Goal: Task Accomplishment & Management: Use online tool/utility

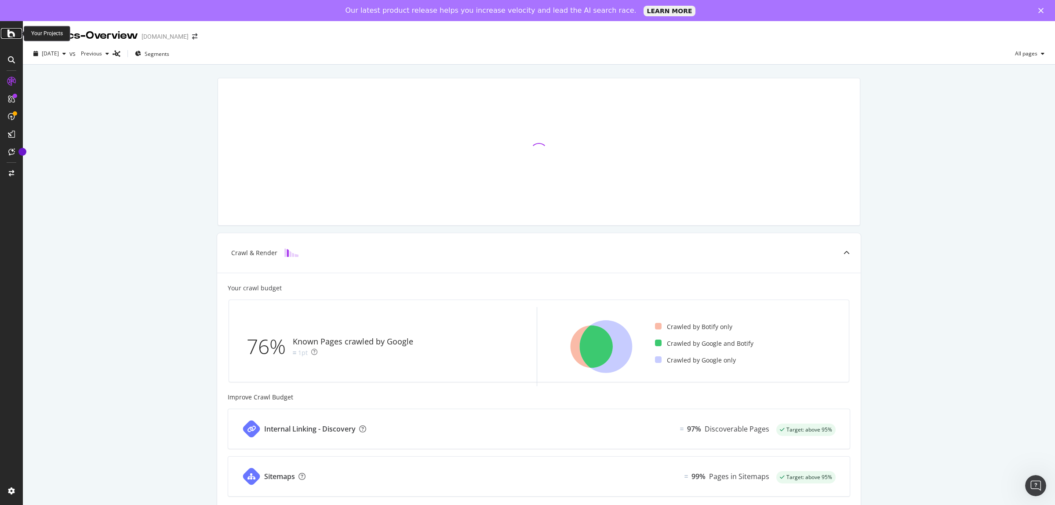
click at [15, 32] on div at bounding box center [11, 33] width 21 height 11
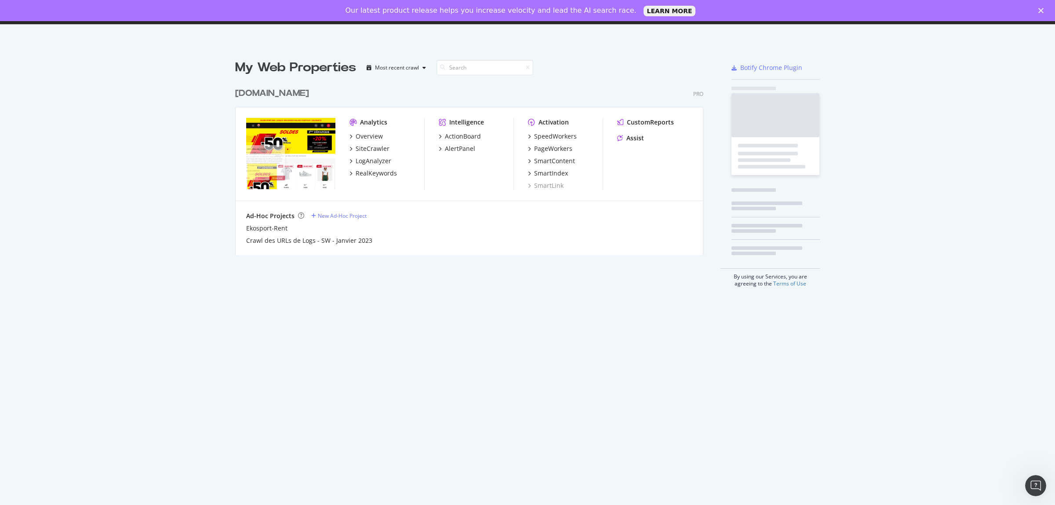
scroll to position [497, 1038]
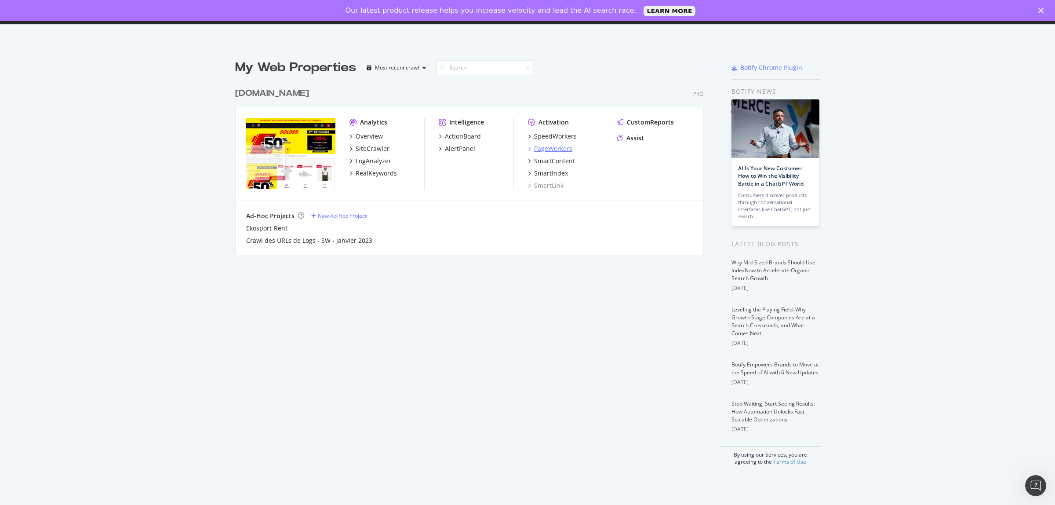
click at [548, 150] on div "PageWorkers" at bounding box center [553, 148] width 38 height 9
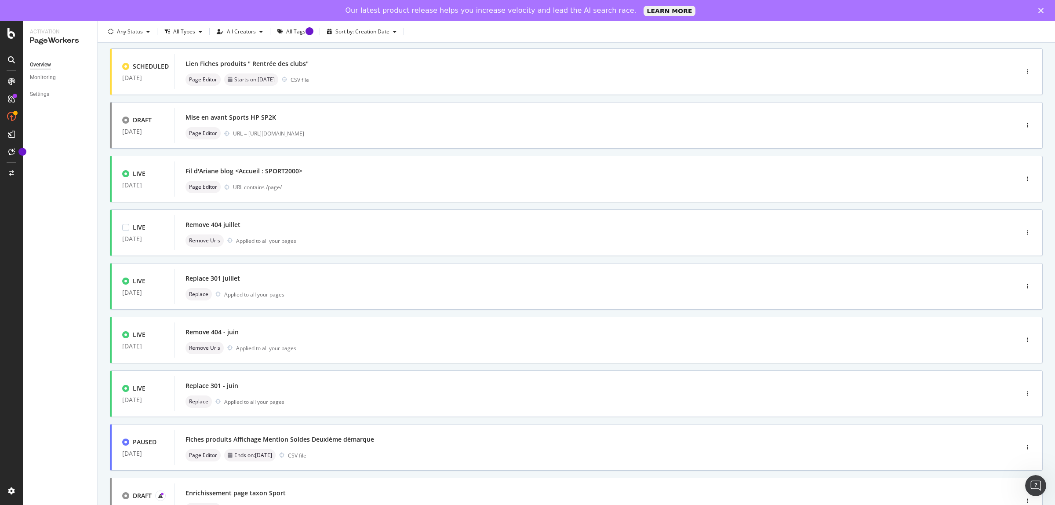
scroll to position [161, 0]
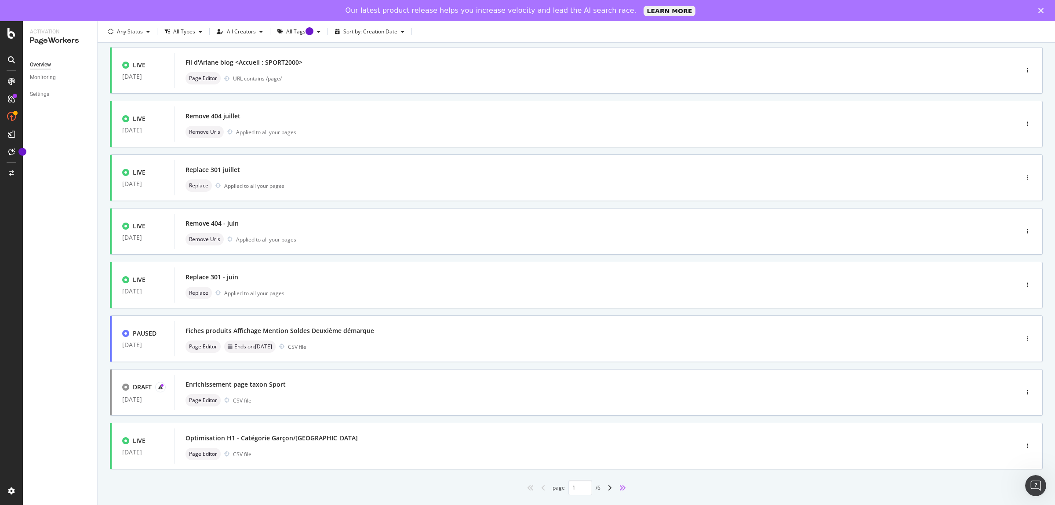
click at [619, 489] on icon "angles-right" at bounding box center [622, 487] width 7 height 7
type input "6"
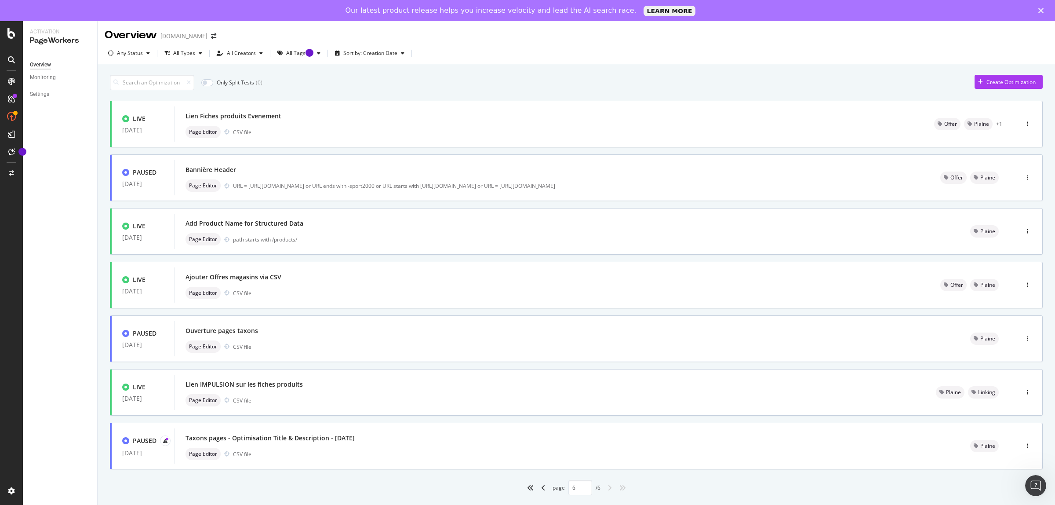
scroll to position [0, 0]
click at [356, 344] on div "Page Editor CSV file" at bounding box center [566, 346] width 763 height 12
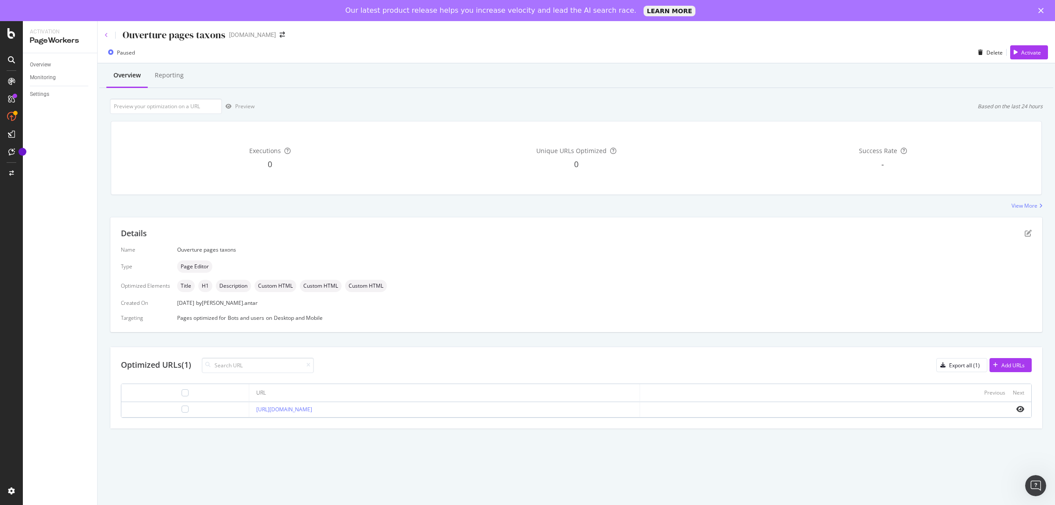
click at [105, 33] on icon at bounding box center [107, 35] width 4 height 5
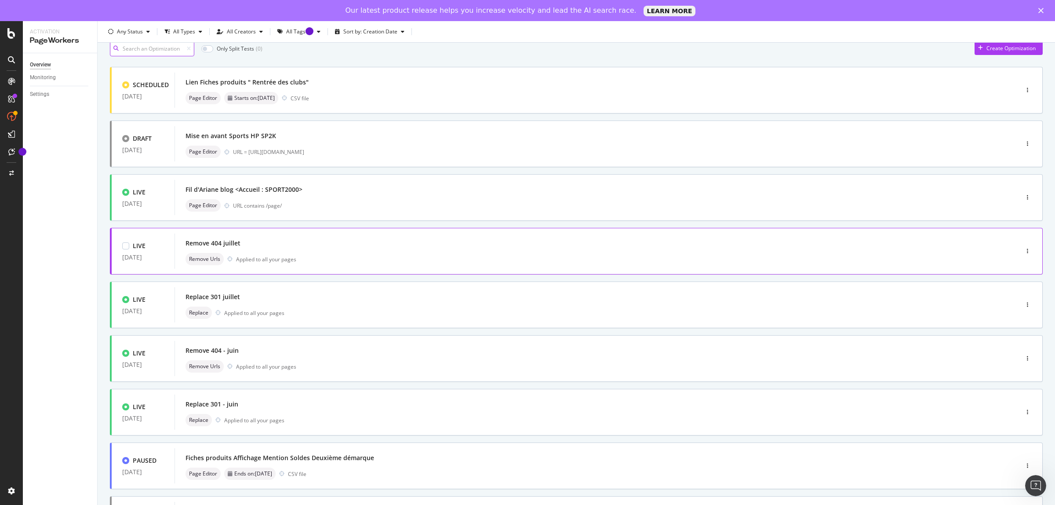
scroll to position [161, 0]
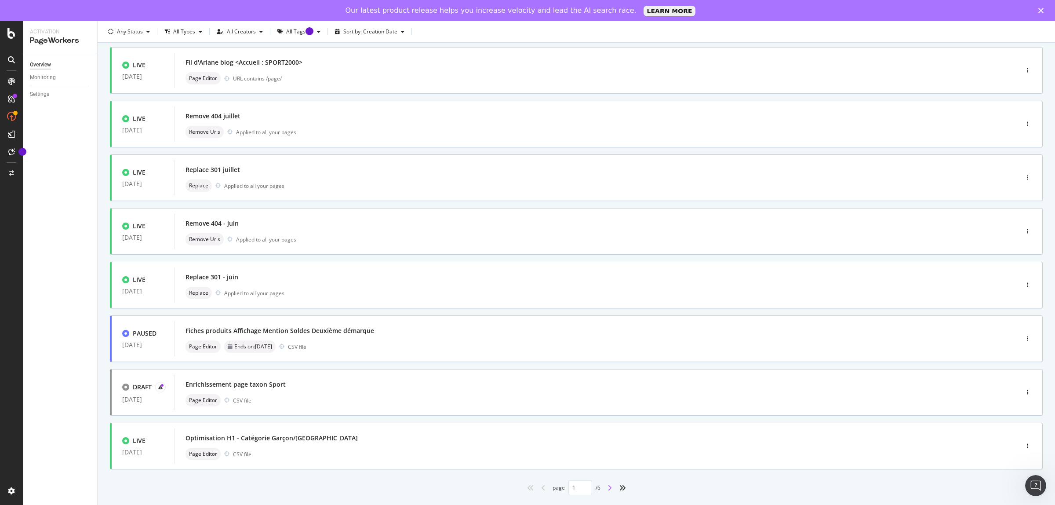
click at [607, 487] on icon "angle-right" at bounding box center [609, 487] width 4 height 7
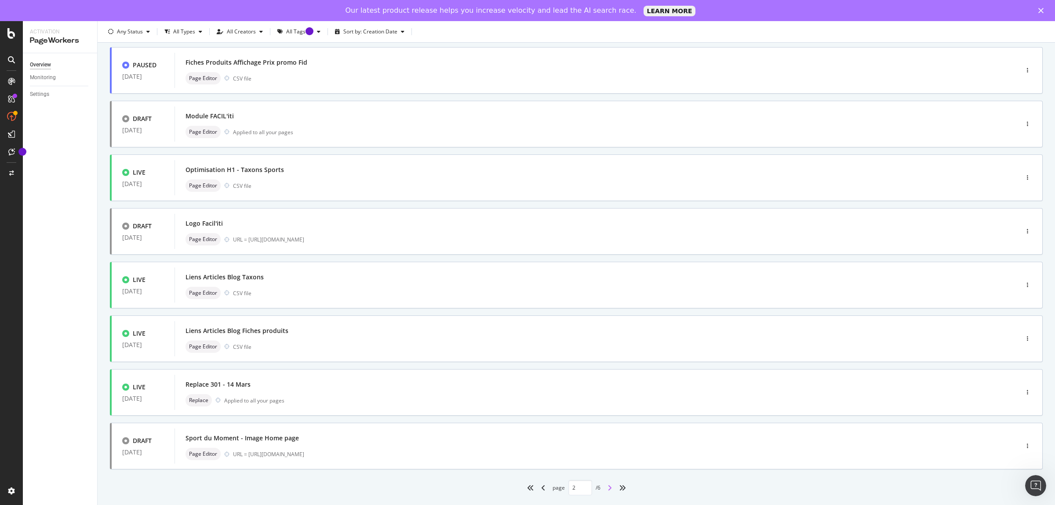
click at [607, 490] on icon "angle-right" at bounding box center [609, 487] width 4 height 7
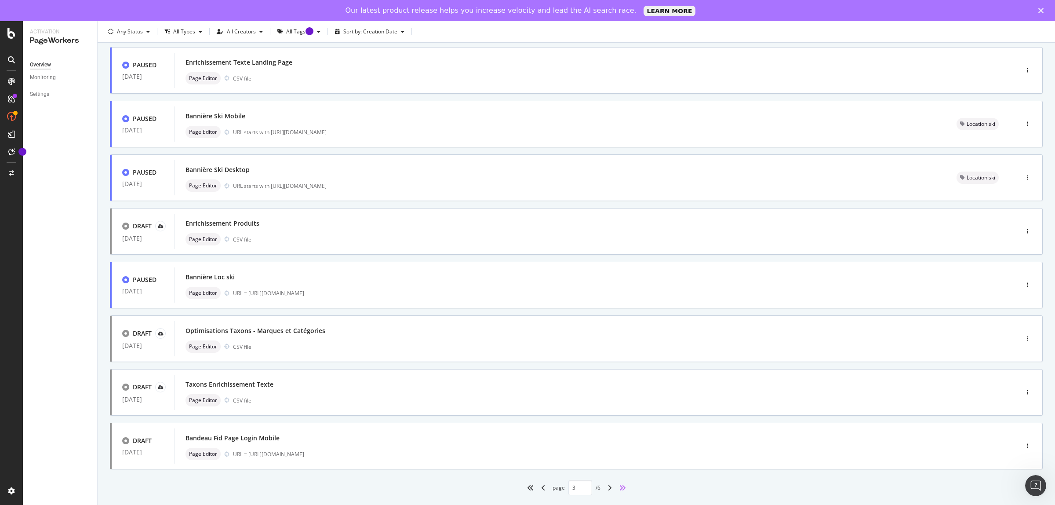
click at [619, 486] on icon "angles-right" at bounding box center [622, 487] width 7 height 7
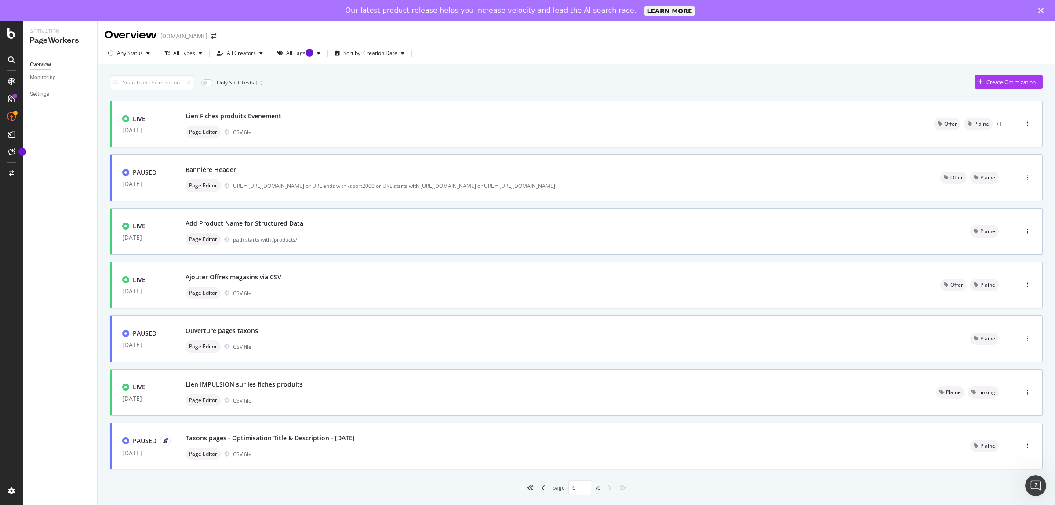
scroll to position [0, 0]
click at [527, 488] on icon "angles-left" at bounding box center [530, 487] width 7 height 7
type input "1"
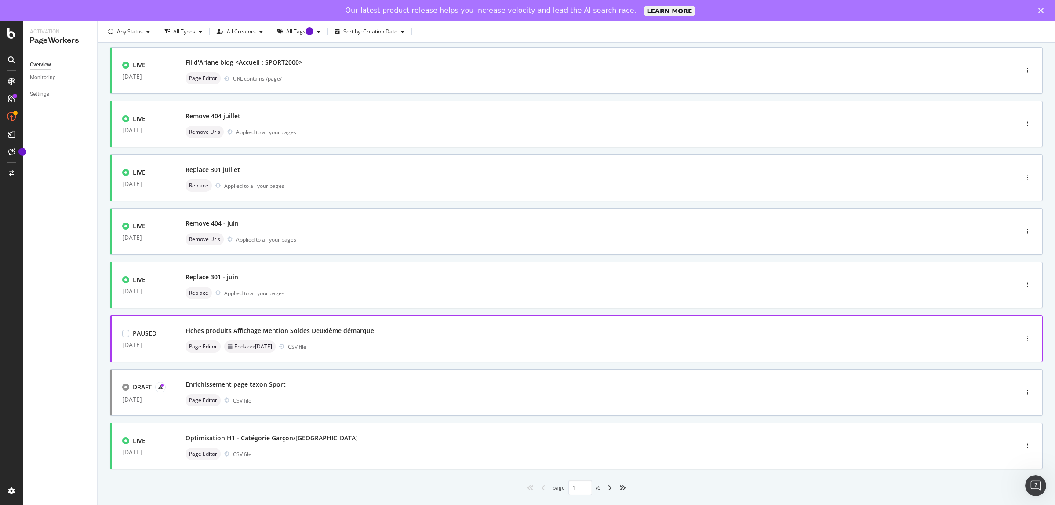
click at [357, 338] on div "Fiches produits Affichage Mention Soldes Deuxième démarque Page Editor Ends on:…" at bounding box center [582, 338] width 795 height 28
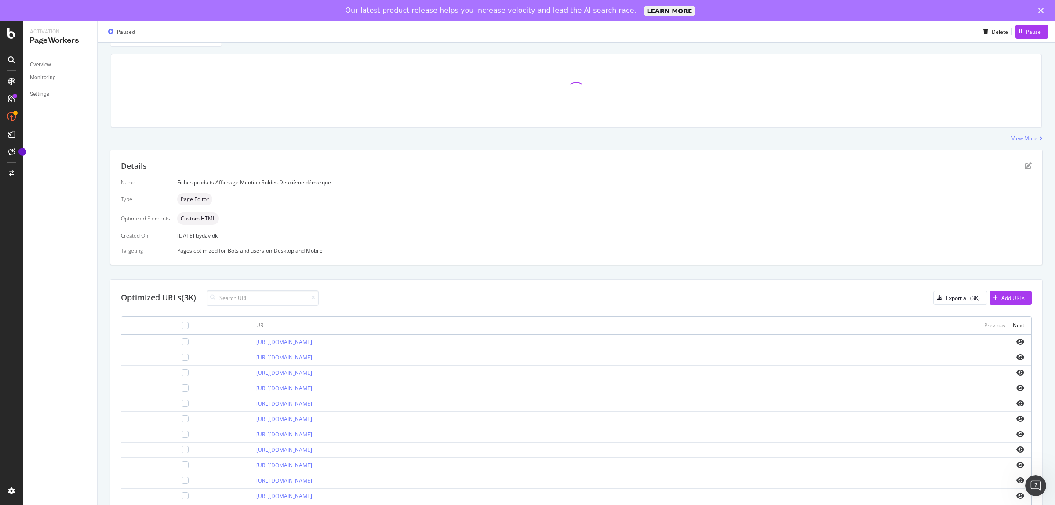
scroll to position [151, 0]
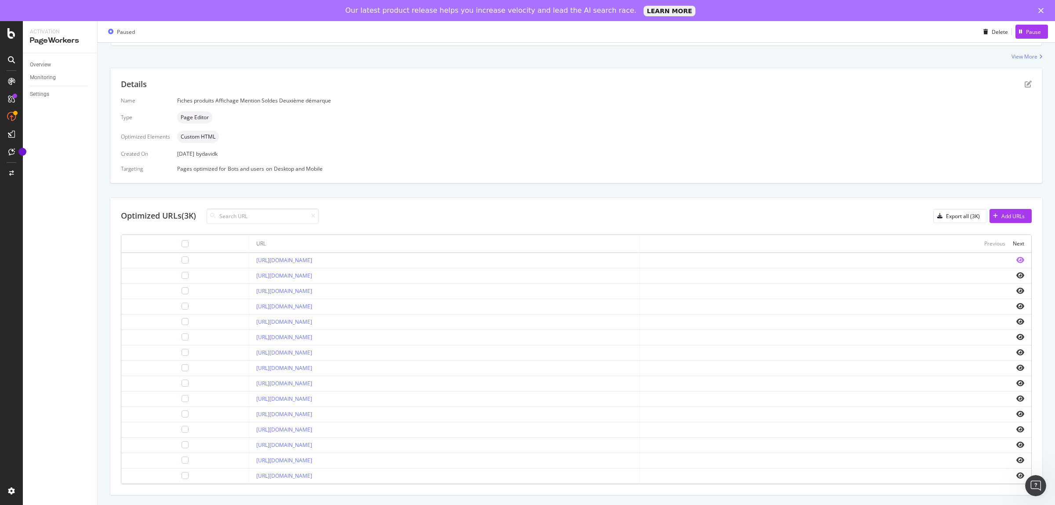
click at [1016, 258] on icon "eye" at bounding box center [1020, 259] width 8 height 7
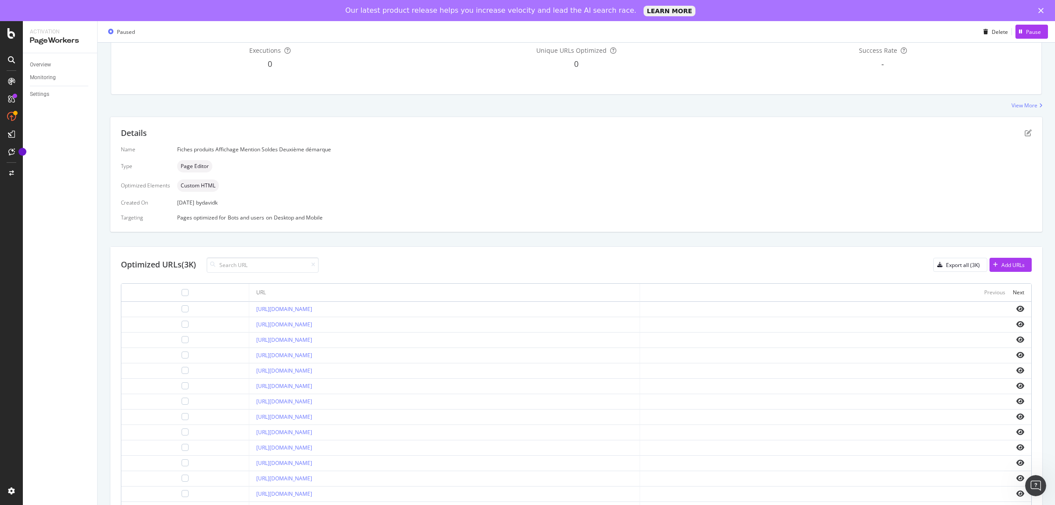
scroll to position [0, 0]
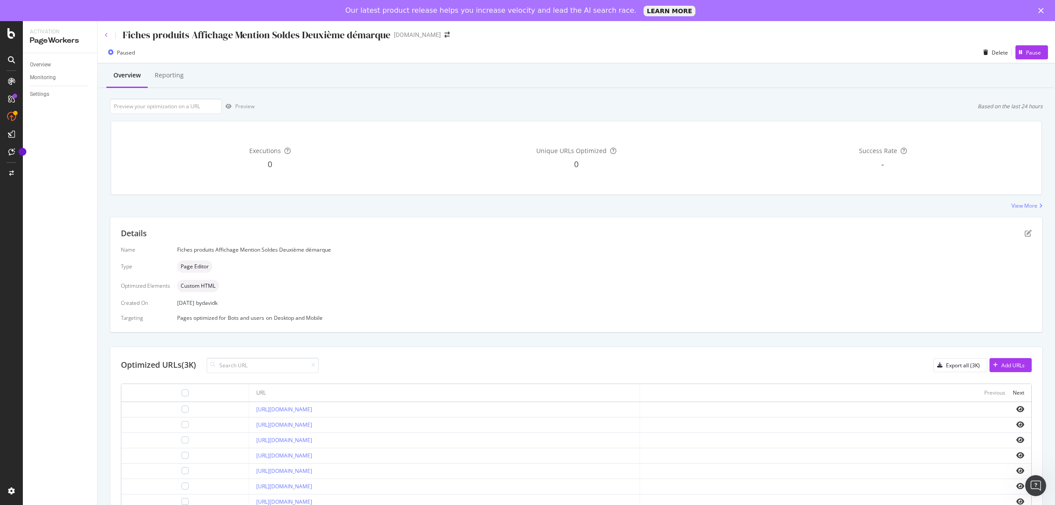
click at [105, 34] on icon at bounding box center [107, 35] width 4 height 5
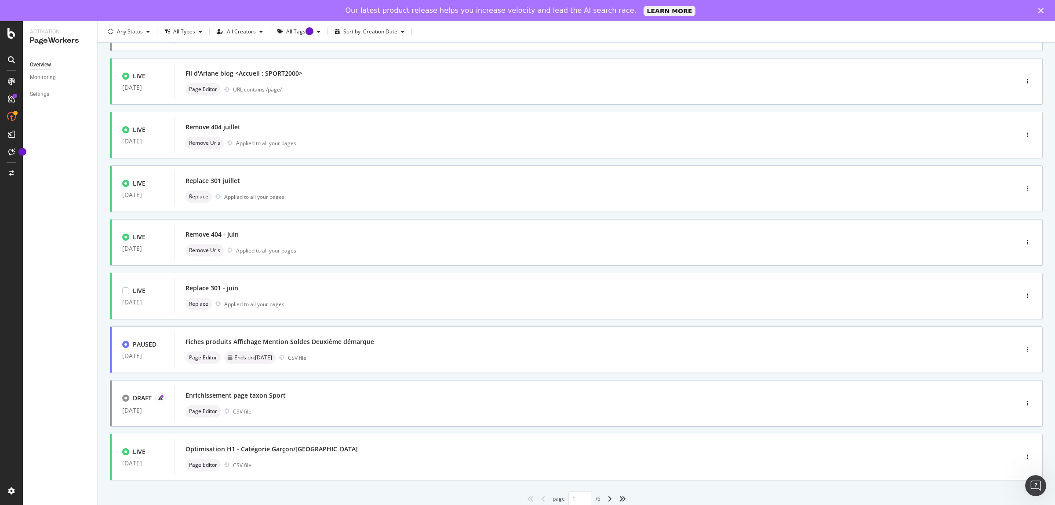
scroll to position [161, 0]
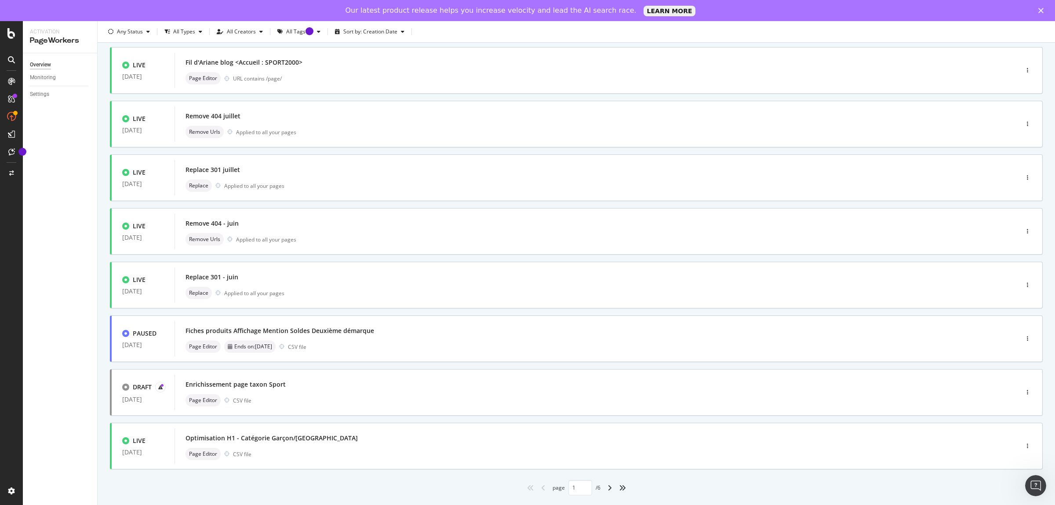
click at [610, 488] on div "angle-right" at bounding box center [609, 487] width 11 height 14
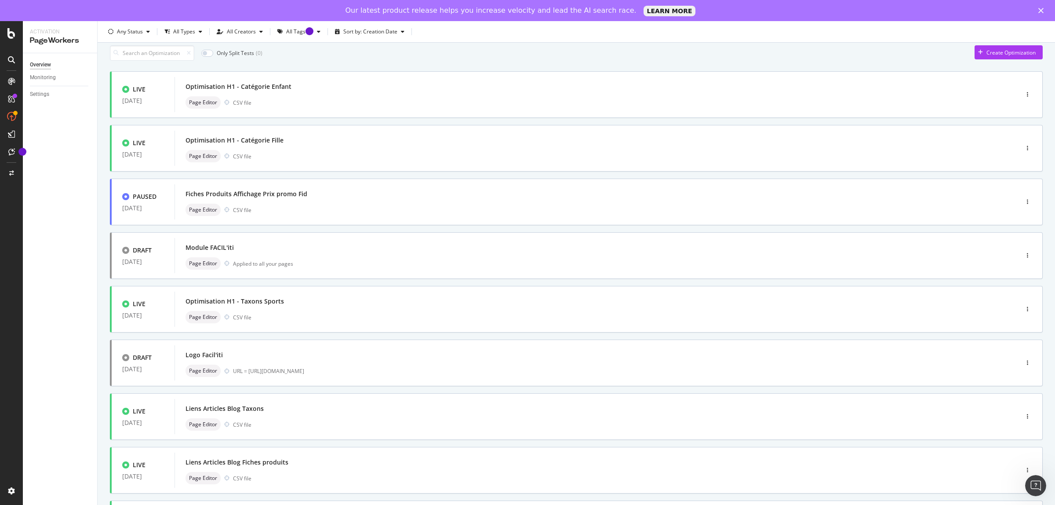
scroll to position [0, 0]
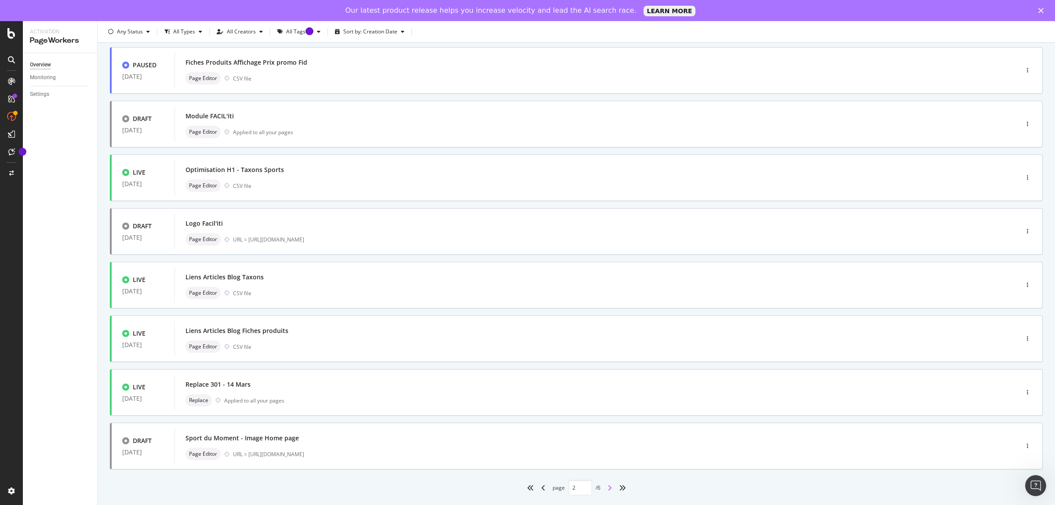
click at [607, 487] on icon "angle-right" at bounding box center [609, 487] width 4 height 7
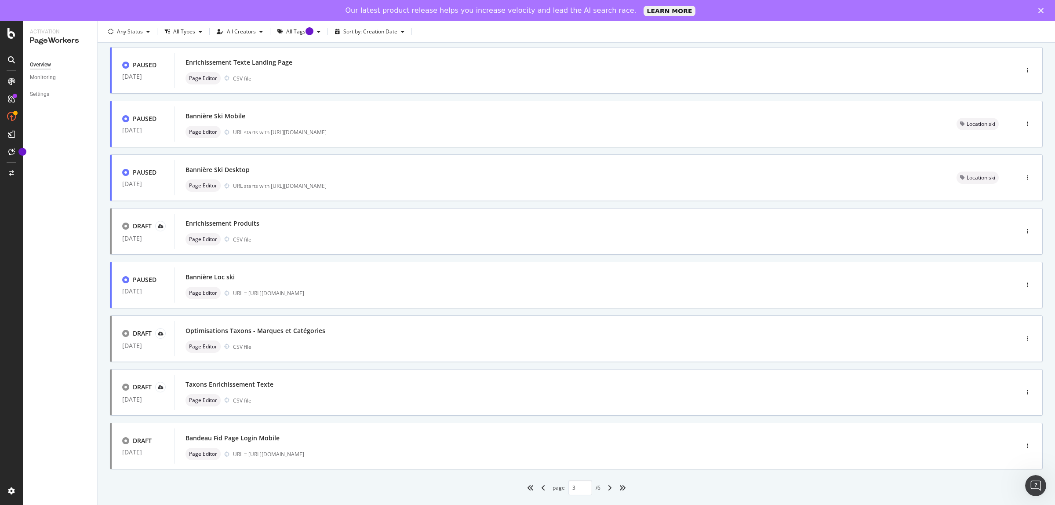
click at [609, 483] on div "angle-right" at bounding box center [609, 487] width 11 height 14
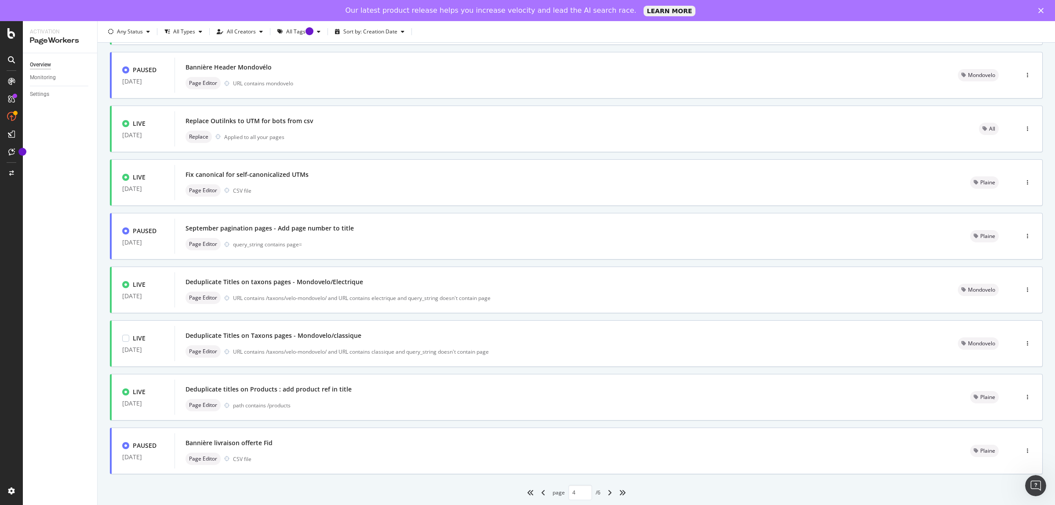
scroll to position [161, 0]
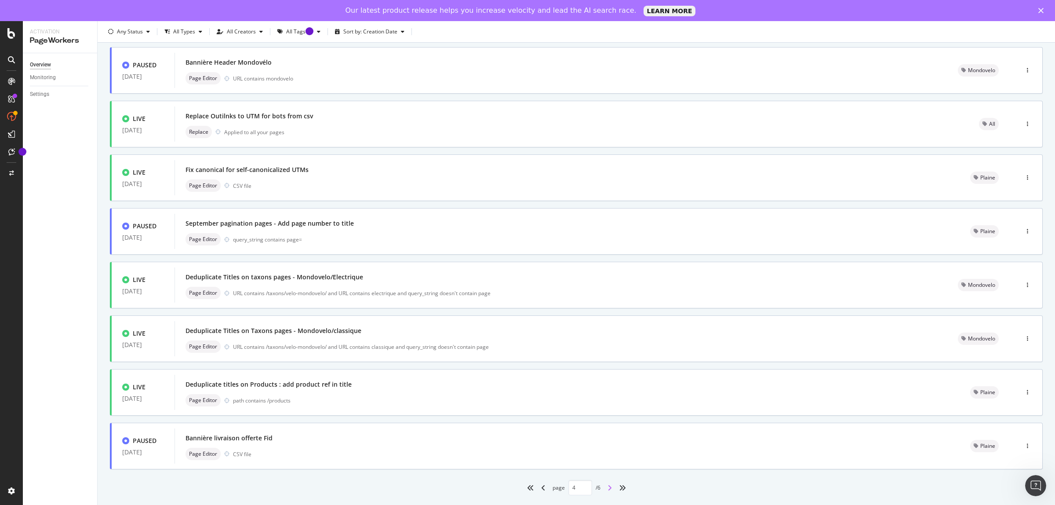
click at [607, 487] on icon "angle-right" at bounding box center [609, 487] width 4 height 7
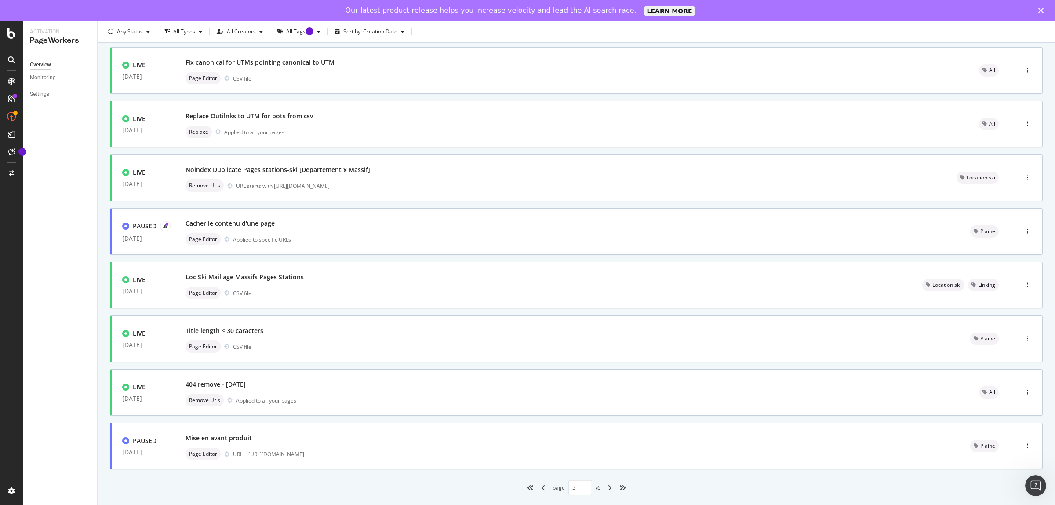
click at [608, 488] on div "angle-right" at bounding box center [609, 487] width 11 height 14
type input "6"
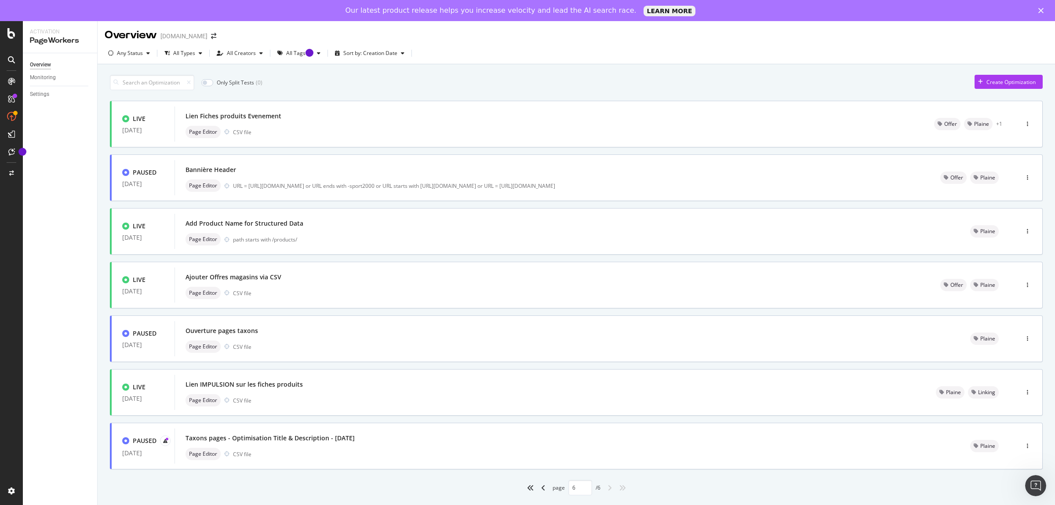
scroll to position [0, 0]
click at [388, 289] on div "Page Editor CSV file" at bounding box center [552, 293] width 734 height 12
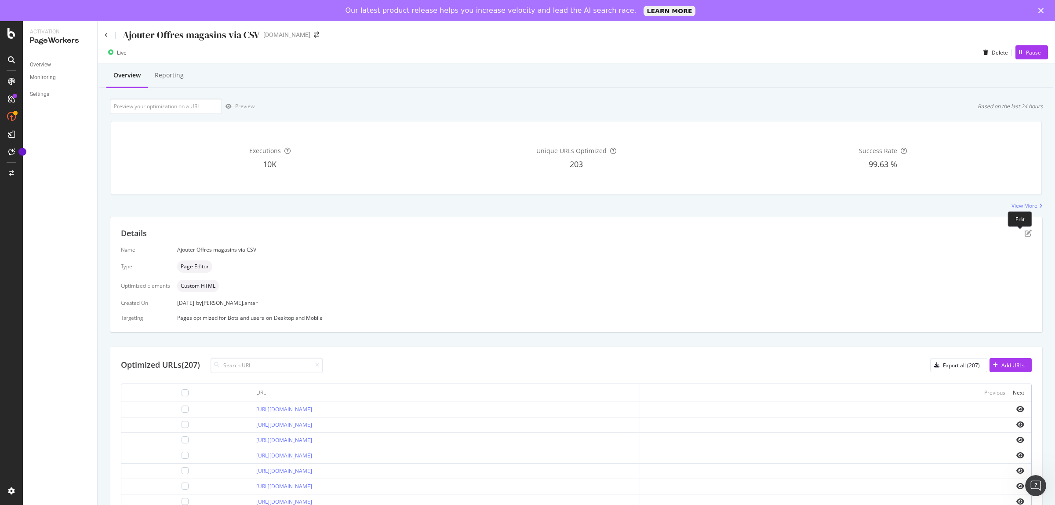
click at [1015, 229] on div "Details" at bounding box center [576, 233] width 911 height 11
click at [1024, 232] on icon "pen-to-square" at bounding box center [1027, 232] width 7 height 7
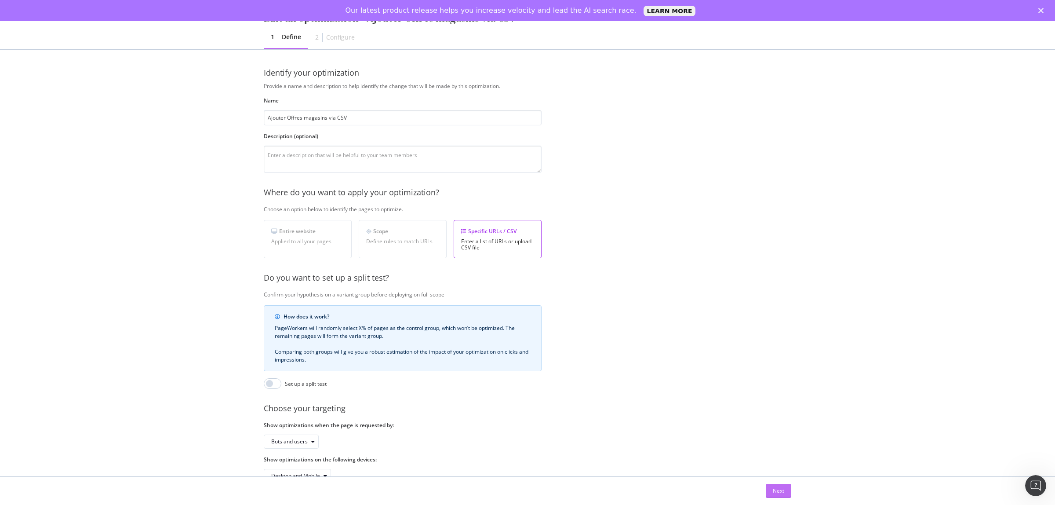
click at [779, 491] on div "Next" at bounding box center [778, 490] width 11 height 7
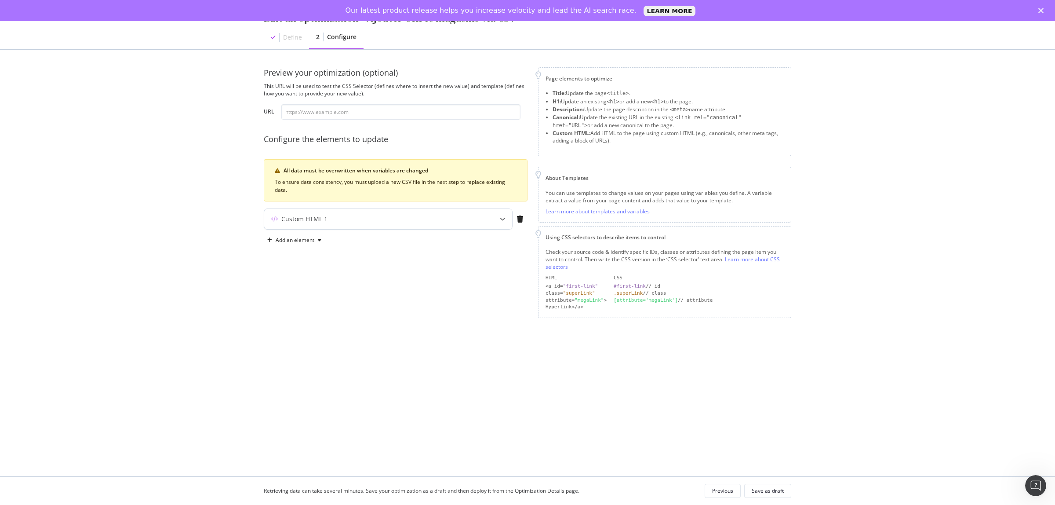
click at [501, 221] on icon "modal" at bounding box center [502, 218] width 5 height 5
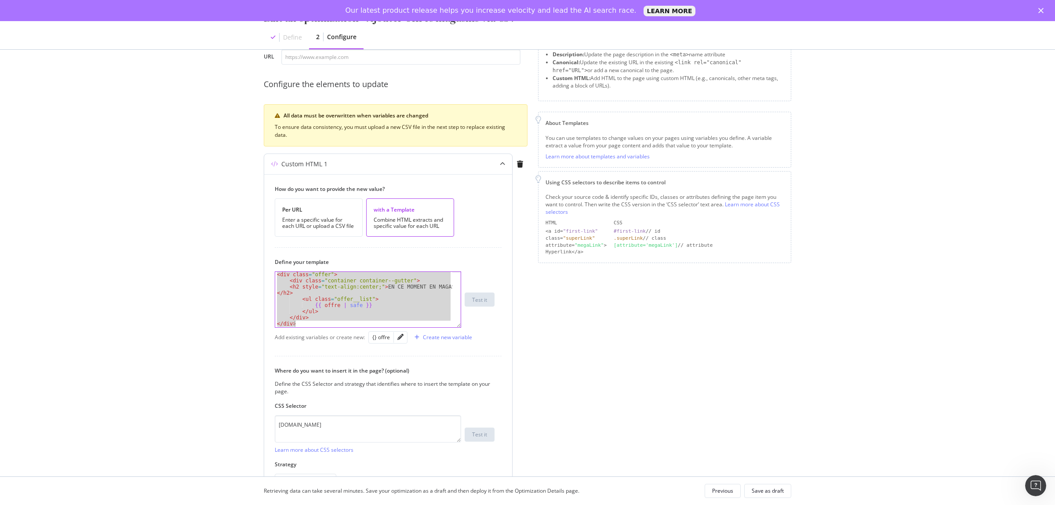
scroll to position [0, 0]
drag, startPoint x: 275, startPoint y: 278, endPoint x: 366, endPoint y: 359, distance: 121.4
click at [366, 359] on div "How do you want to provide the new value? Per URL Enter a specific value for ea…" at bounding box center [388, 336] width 248 height 324
type textarea "</div> </div>"
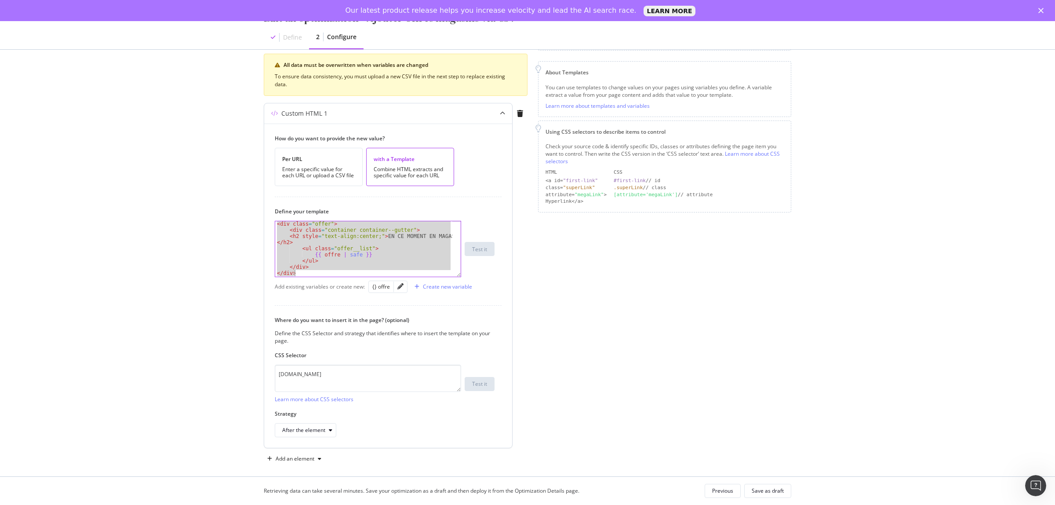
scroll to position [113, 0]
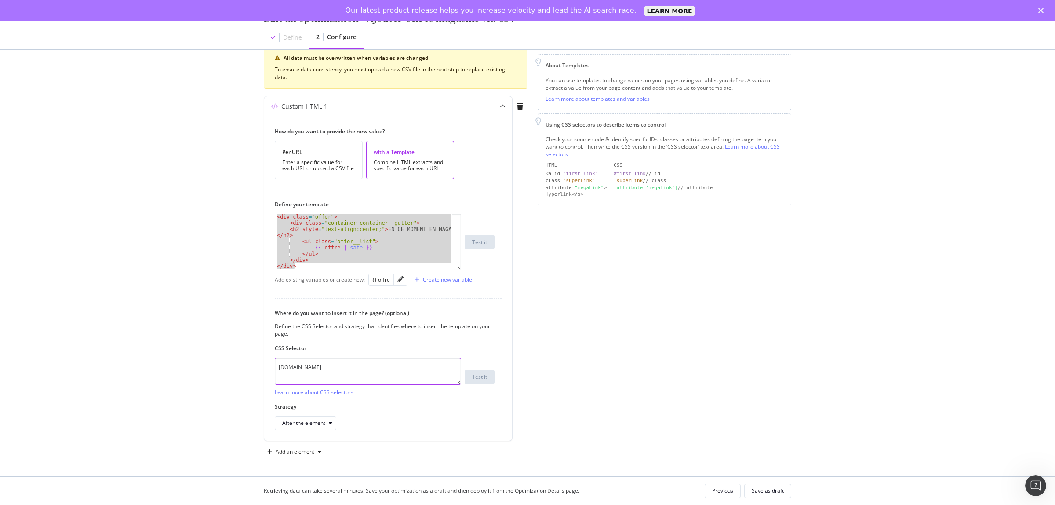
drag, startPoint x: 231, startPoint y: 361, endPoint x: 211, endPoint y: 361, distance: 19.3
click at [211, 361] on div "Edit an optimization - Ajouter Offres magasins via CSV Define 2 Configure Previ…" at bounding box center [527, 252] width 1055 height 505
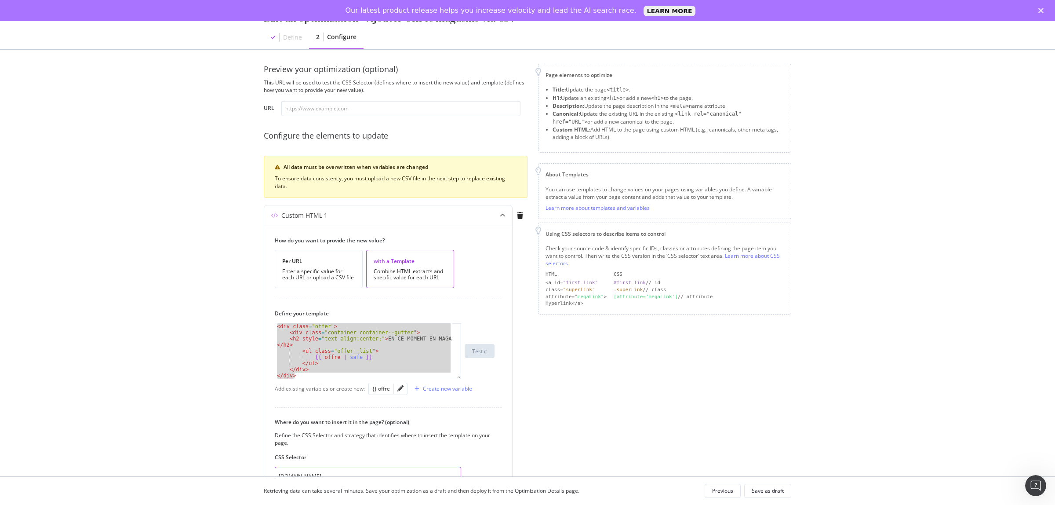
scroll to position [0, 0]
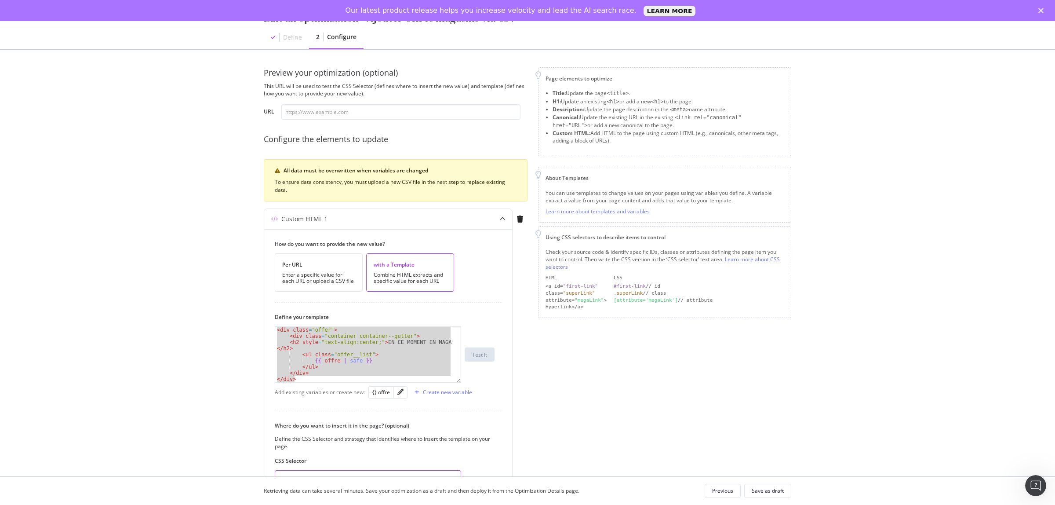
click at [1042, 10] on icon "Fermer" at bounding box center [1040, 10] width 5 height 5
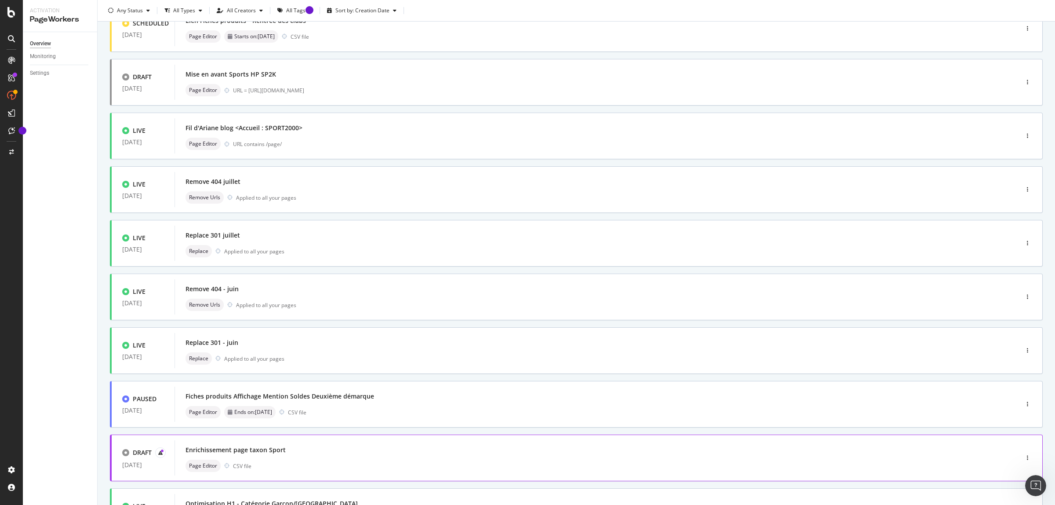
scroll to position [161, 0]
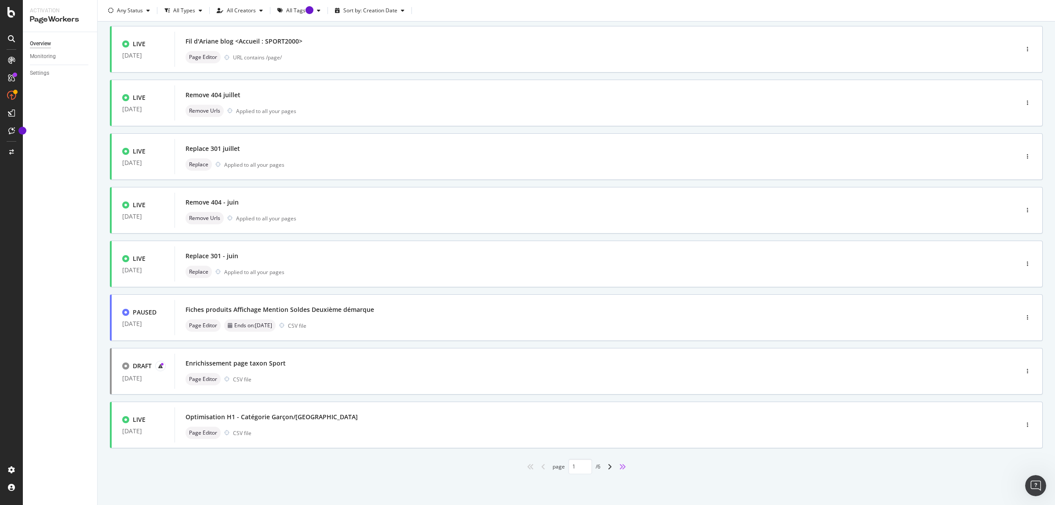
click at [619, 465] on icon "angles-right" at bounding box center [622, 466] width 7 height 7
type input "6"
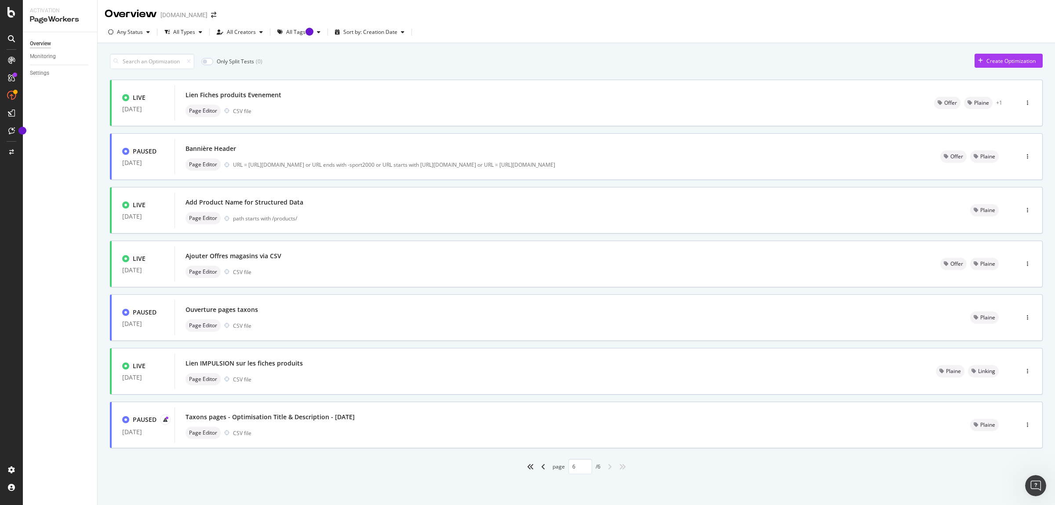
scroll to position [0, 0]
click at [475, 265] on div "Page Editor CSV file" at bounding box center [552, 271] width 734 height 12
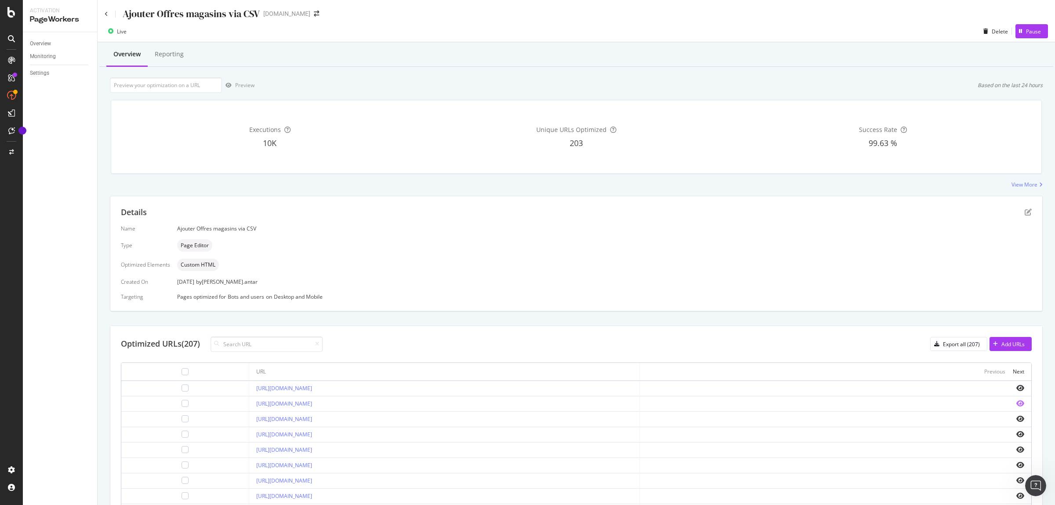
click at [1016, 402] on icon "eye" at bounding box center [1020, 403] width 8 height 7
click at [1024, 210] on icon "pen-to-square" at bounding box center [1027, 211] width 7 height 7
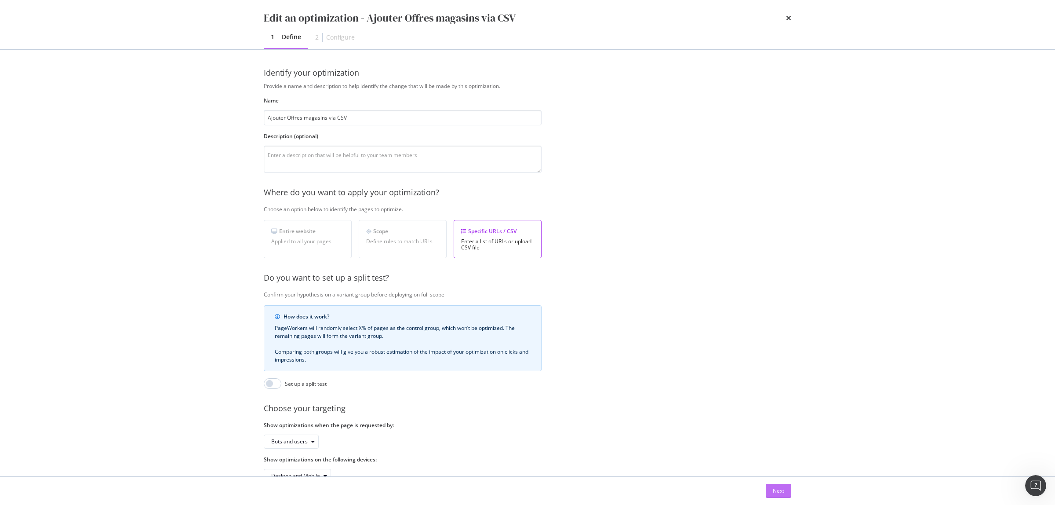
click at [780, 488] on div "Next" at bounding box center [778, 490] width 11 height 7
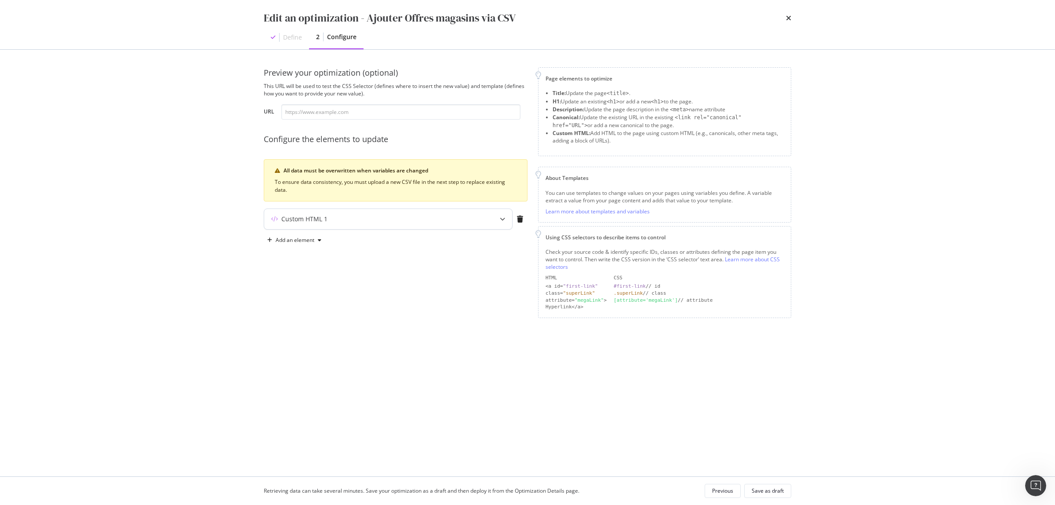
click at [502, 214] on div "modal" at bounding box center [502, 219] width 19 height 20
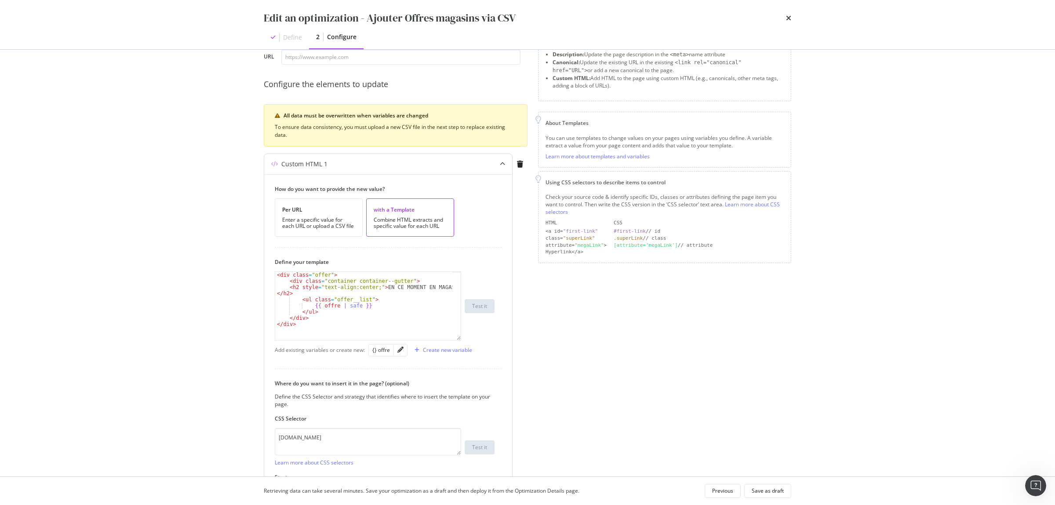
scroll to position [0, 0]
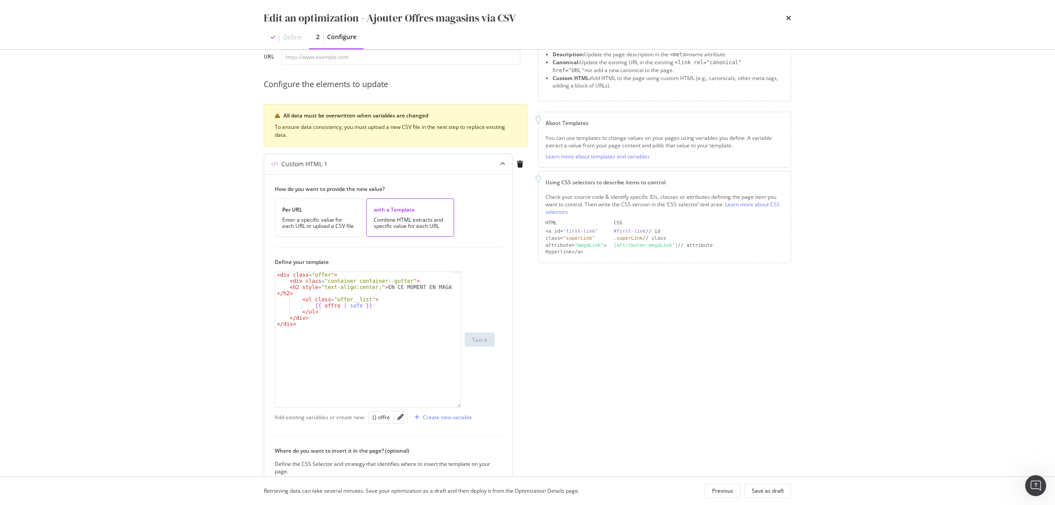
drag, startPoint x: 459, startPoint y: 324, endPoint x: 456, endPoint y: 400, distance: 76.1
click at [462, 407] on div "< div class = "offer" > < div class = "container container--gutter" > < h2 styl…" at bounding box center [385, 339] width 220 height 136
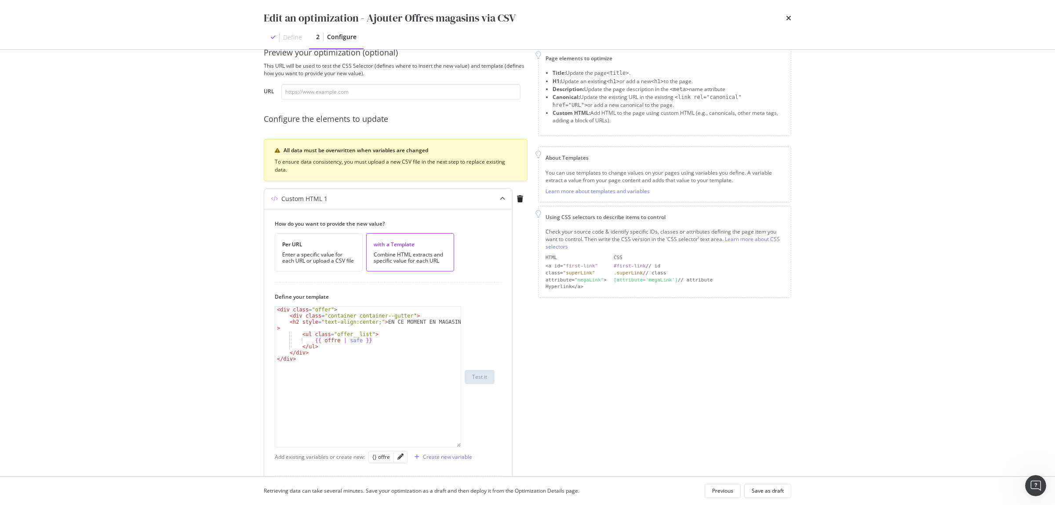
scroll to position [0, 0]
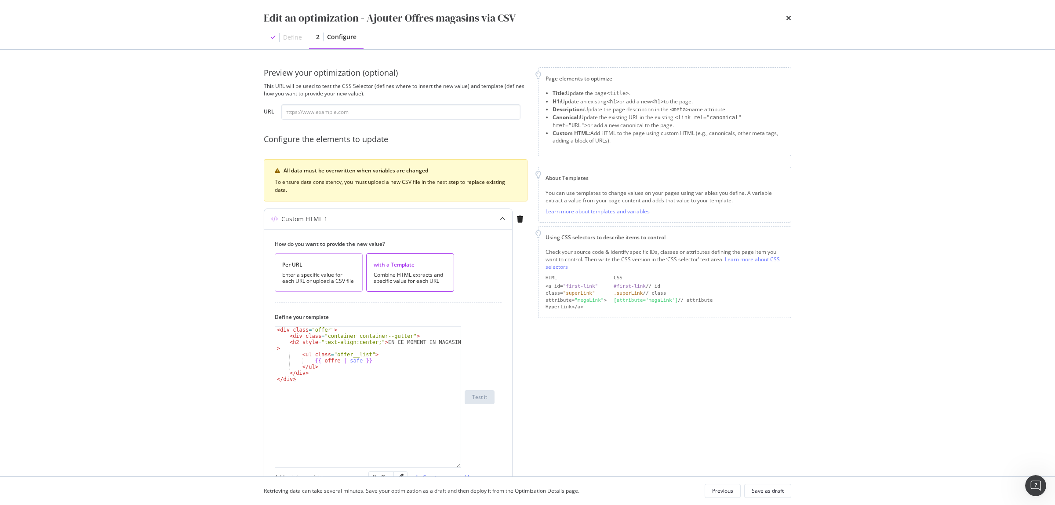
click at [334, 264] on div "Per URL" at bounding box center [318, 264] width 73 height 7
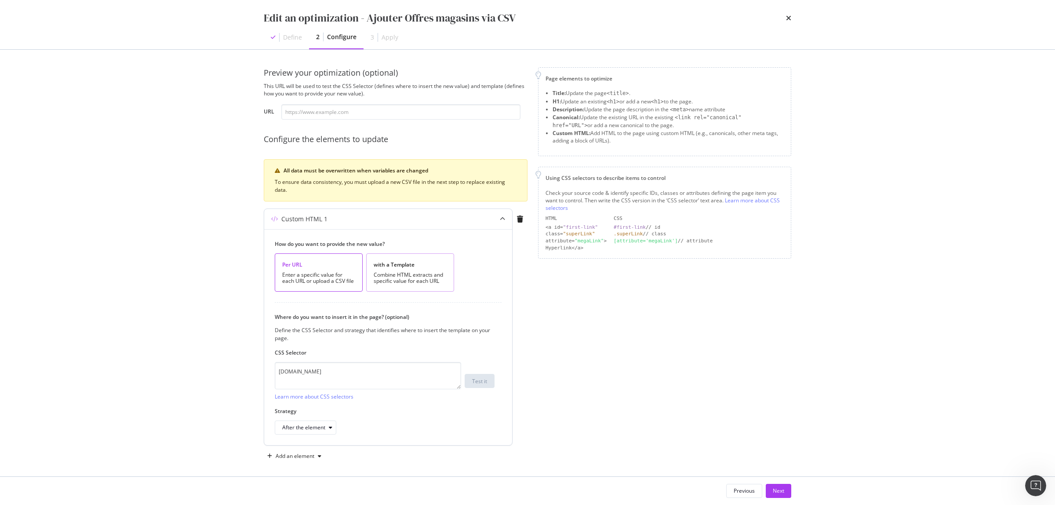
click at [410, 267] on div "with a Template" at bounding box center [410, 264] width 73 height 7
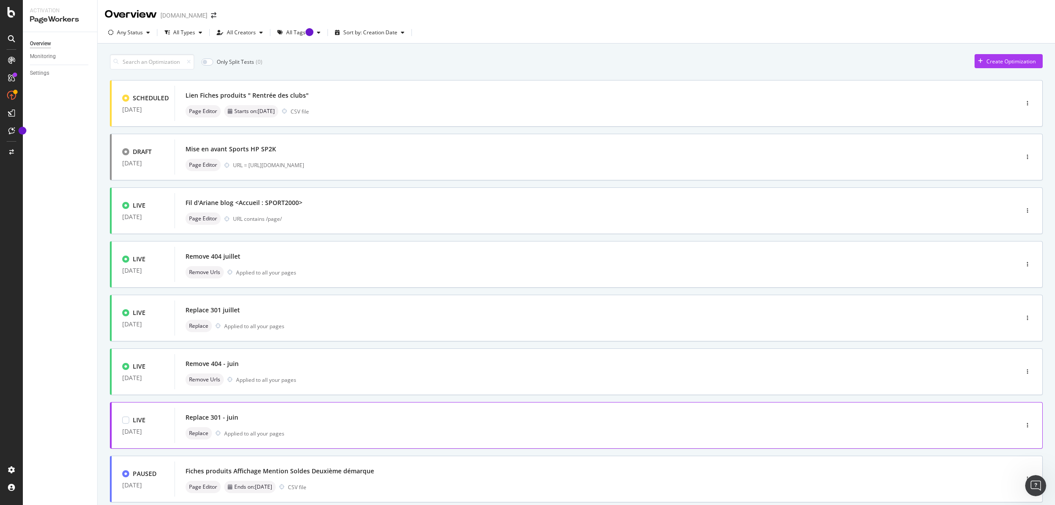
scroll to position [161, 0]
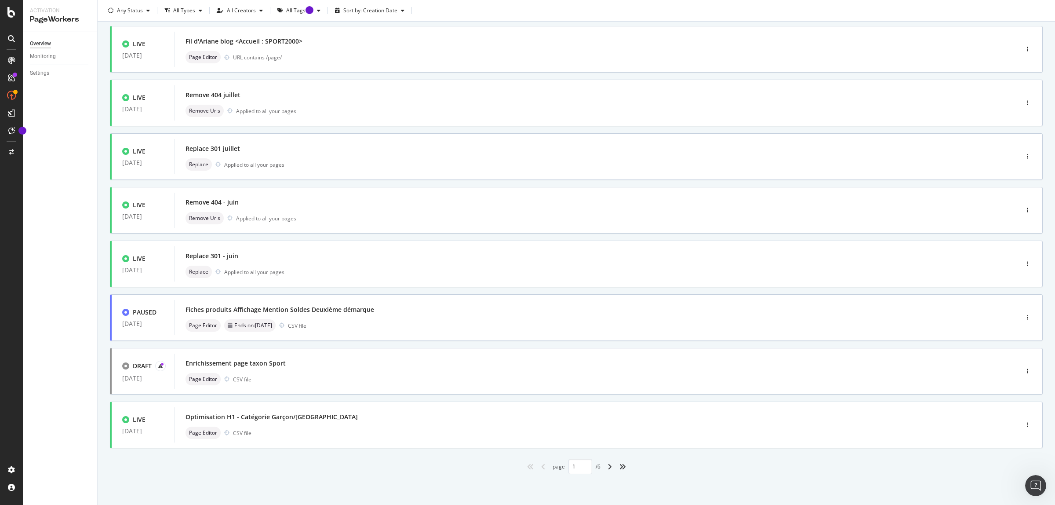
click at [604, 467] on div "angle-right" at bounding box center [609, 466] width 11 height 14
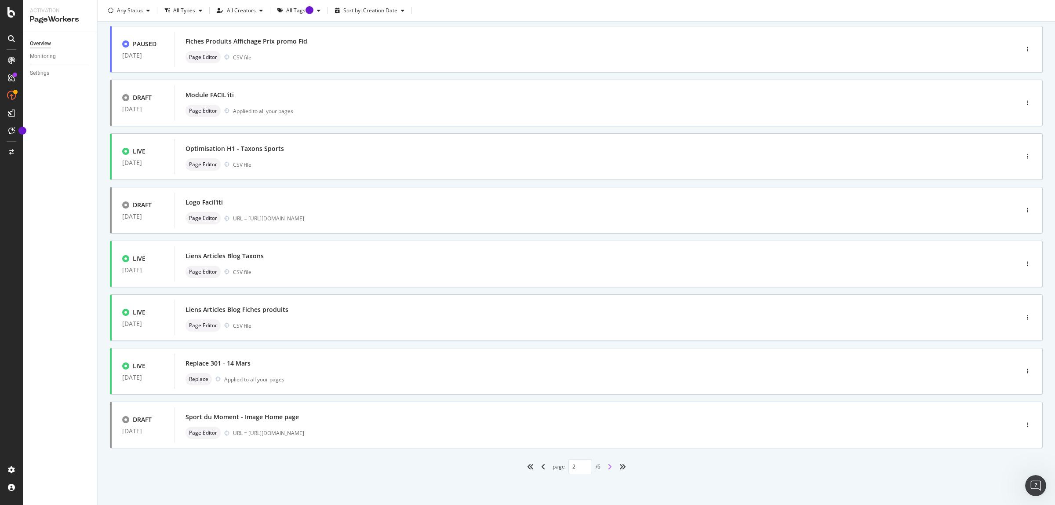
click at [607, 468] on icon "angle-right" at bounding box center [609, 466] width 4 height 7
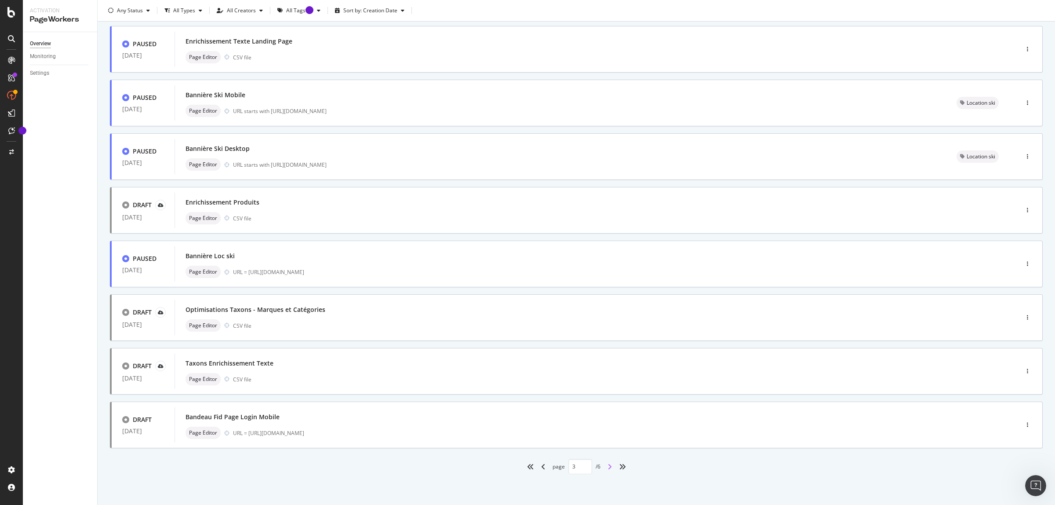
click at [607, 466] on icon "angle-right" at bounding box center [609, 466] width 4 height 7
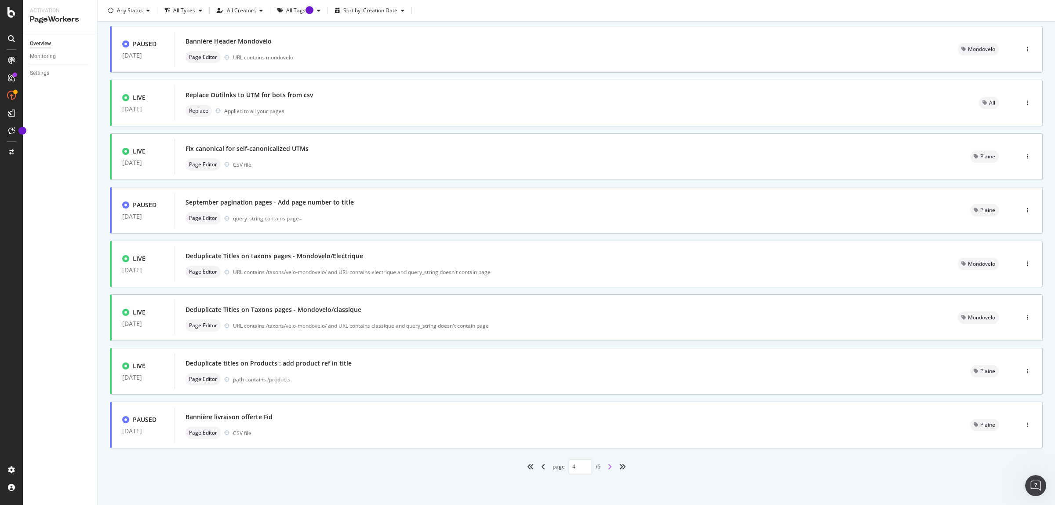
click at [607, 467] on icon "angle-right" at bounding box center [609, 466] width 4 height 7
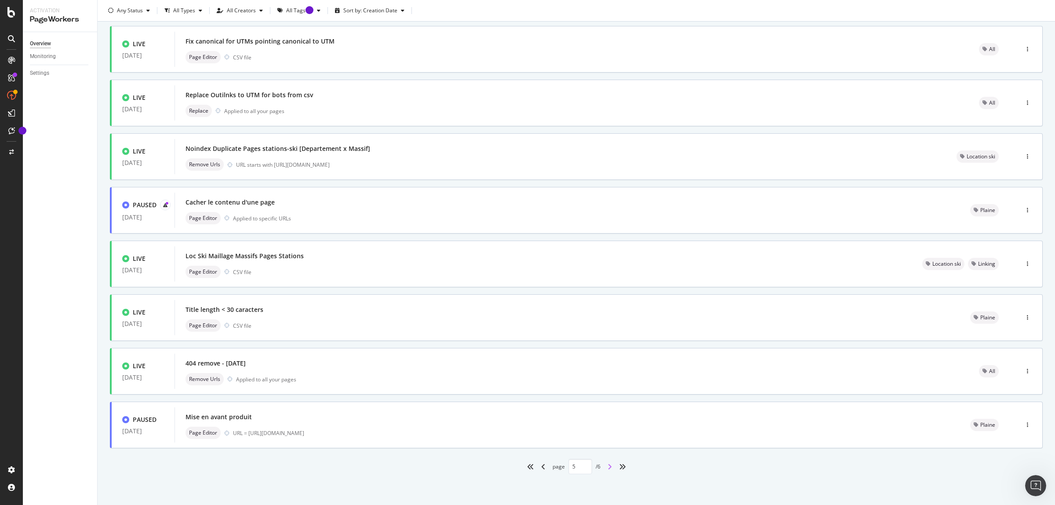
click at [607, 466] on icon "angle-right" at bounding box center [609, 466] width 4 height 7
type input "6"
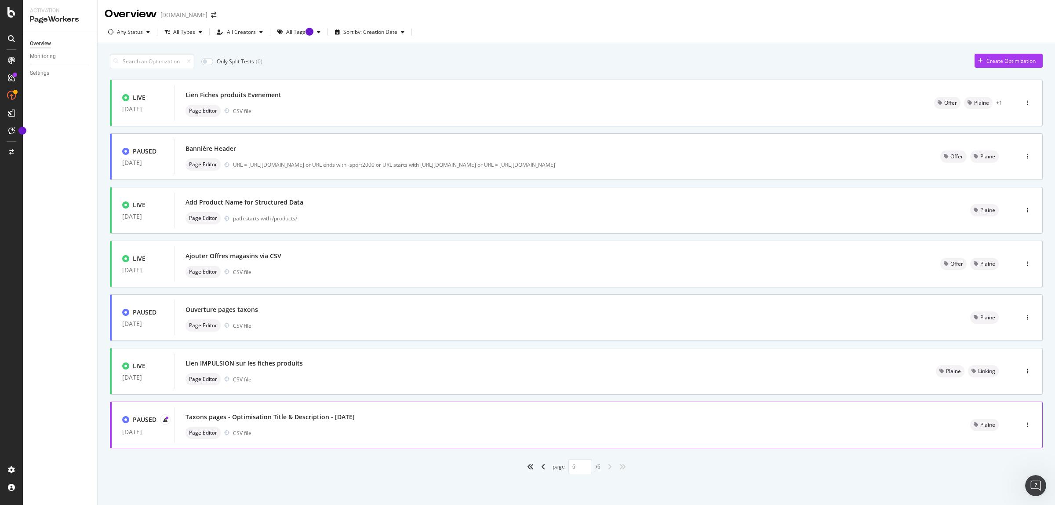
scroll to position [0, 0]
click at [471, 277] on div "Page Editor CSV file" at bounding box center [552, 272] width 734 height 12
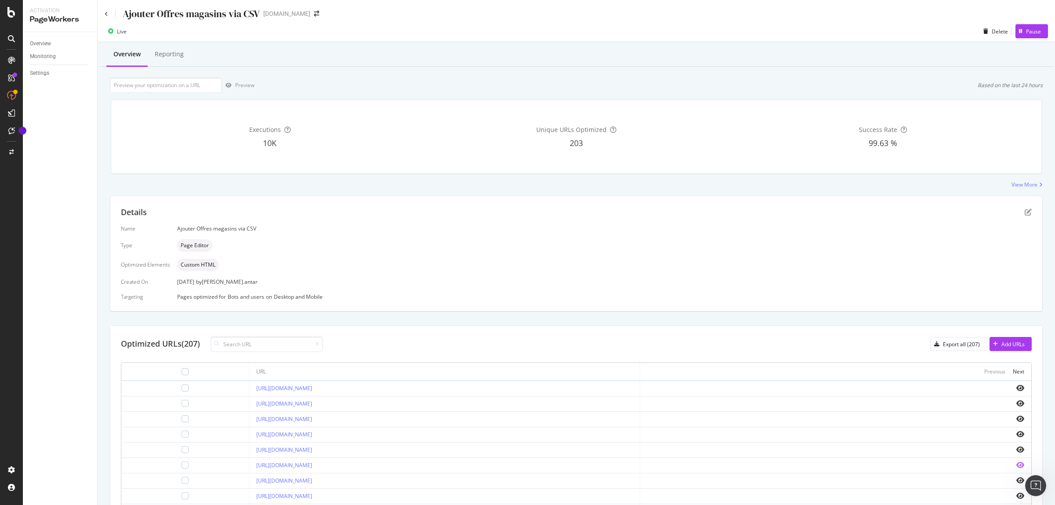
click at [1016, 465] on icon "eye" at bounding box center [1020, 464] width 8 height 7
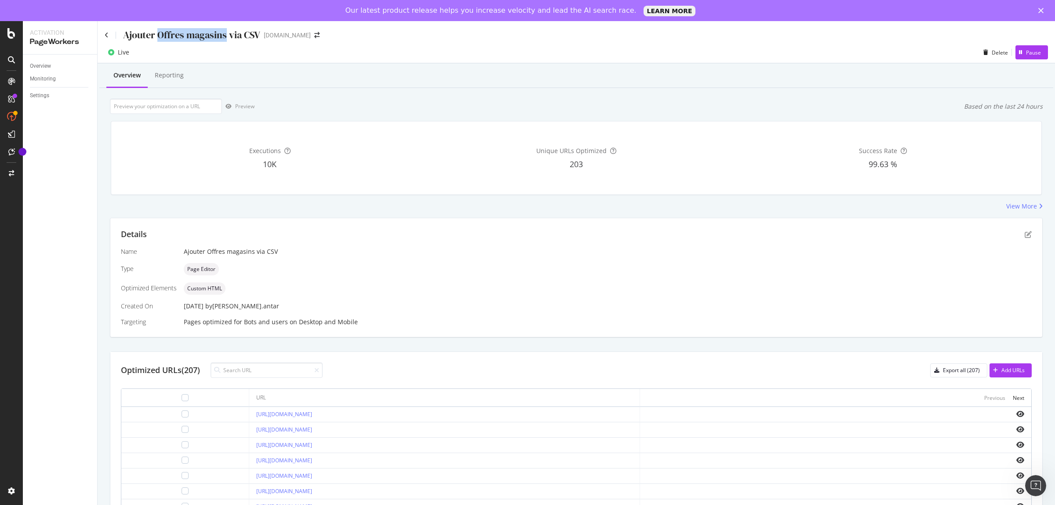
drag, startPoint x: 226, startPoint y: 33, endPoint x: 157, endPoint y: 36, distance: 69.0
click at [157, 36] on div "Ajouter Offres magasins via CSV" at bounding box center [191, 35] width 137 height 14
copy div "Offres magasins"
click at [105, 31] on div "Ajouter Offres magasins via CSV" at bounding box center [183, 35] width 156 height 14
click at [106, 33] on icon at bounding box center [107, 35] width 4 height 6
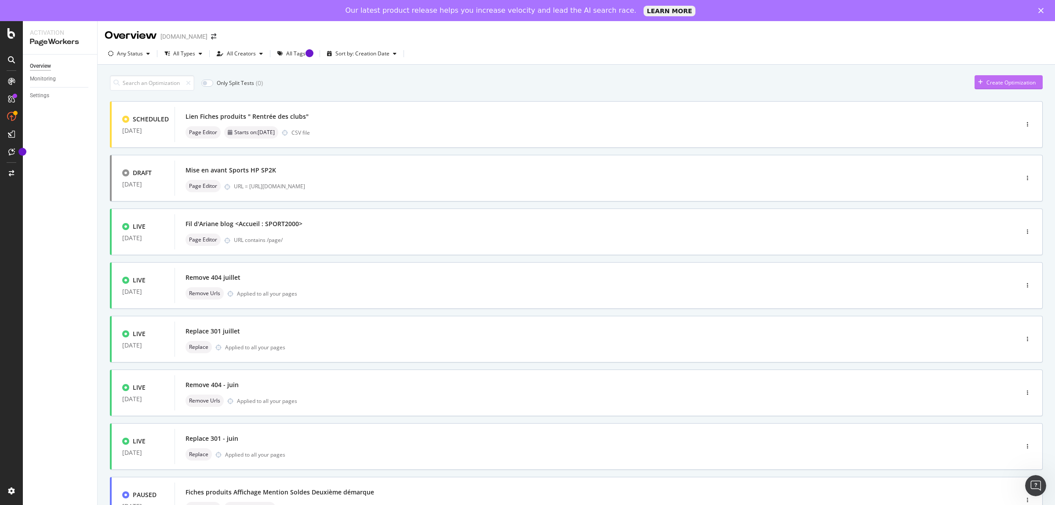
click at [1001, 81] on div "Create Optimization" at bounding box center [1010, 82] width 49 height 7
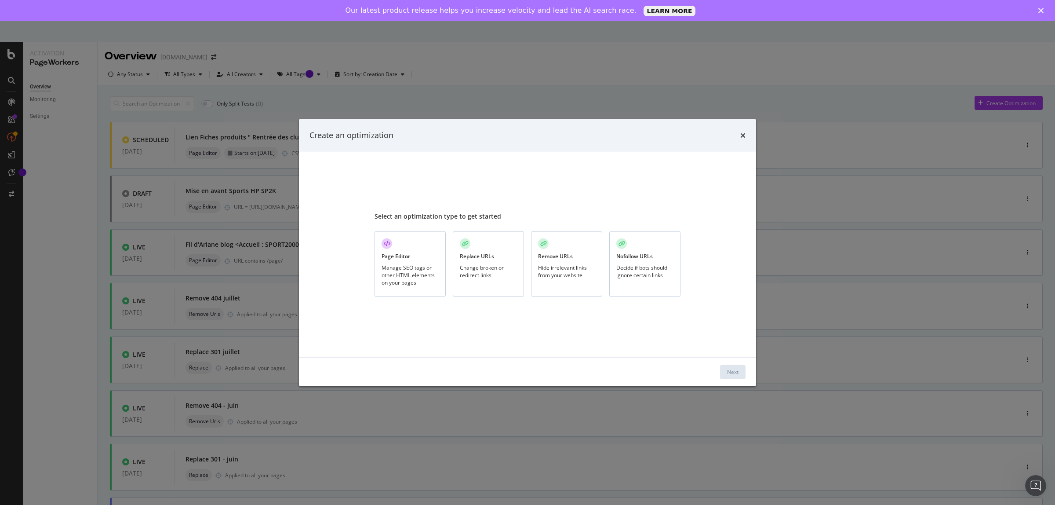
click at [425, 277] on div "Manage SEO tags or other HTML elements on your pages" at bounding box center [409, 274] width 57 height 22
click at [736, 368] on div "Next" at bounding box center [732, 371] width 11 height 7
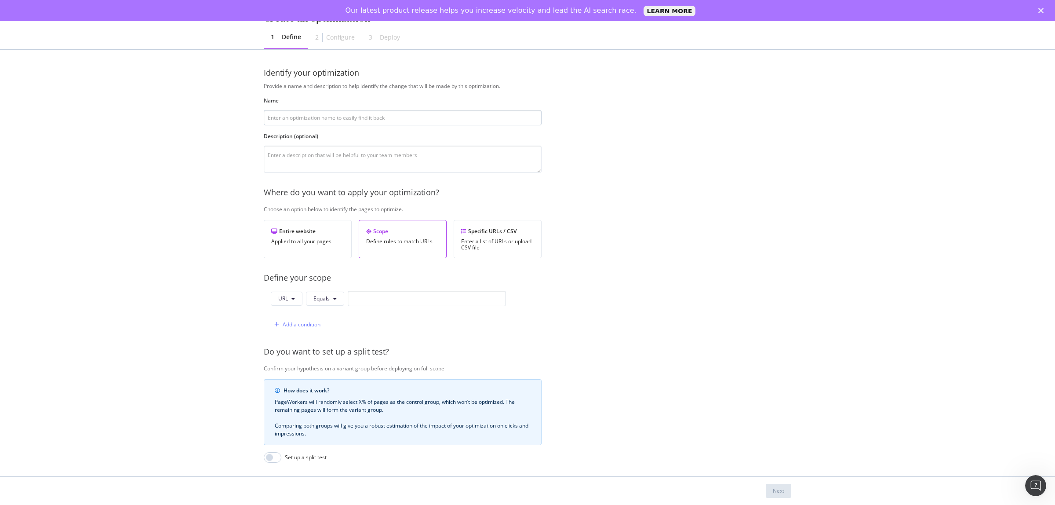
click at [382, 115] on input "modal" at bounding box center [403, 117] width 278 height 15
click at [382, 117] on input "modal" at bounding box center [403, 117] width 278 height 15
type input "Offres magasins " Rentrée des clubs ""
click at [498, 236] on div "Specific URLs / CSV Enter a list of URLs or upload CSV file" at bounding box center [498, 239] width 88 height 38
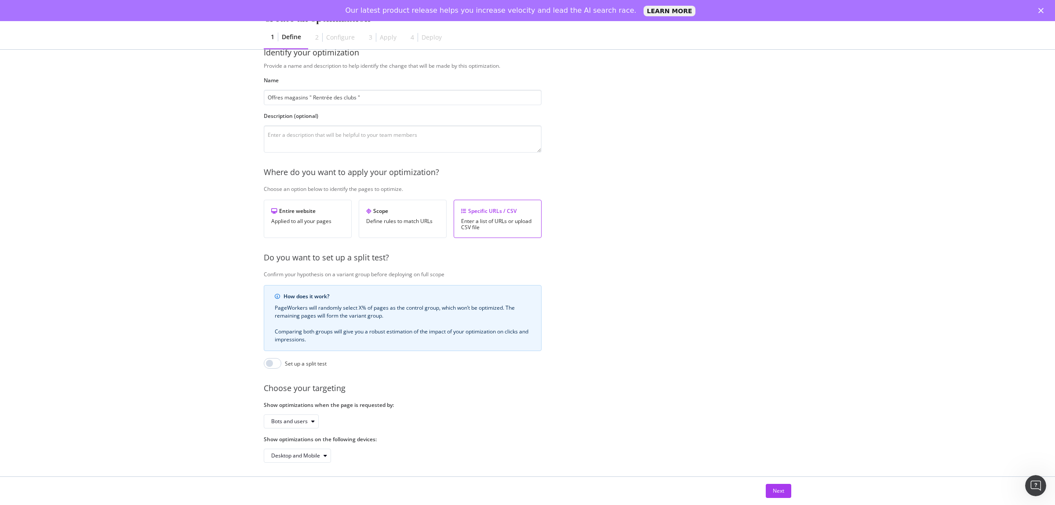
scroll to position [33, 0]
click at [776, 494] on div "Next" at bounding box center [778, 490] width 11 height 7
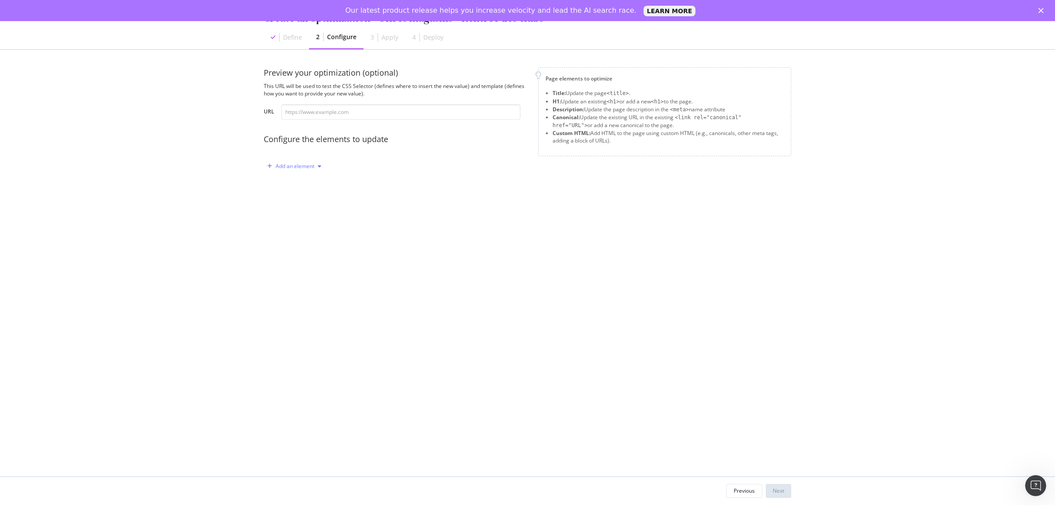
click at [309, 170] on div "Add an element" at bounding box center [294, 166] width 61 height 13
click at [313, 239] on div "Custom HTML" at bounding box center [304, 240] width 35 height 7
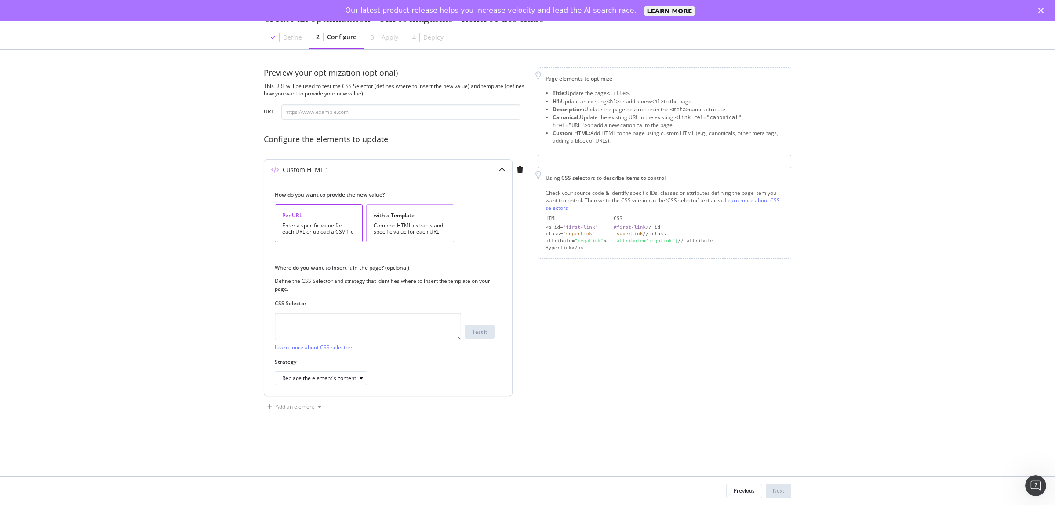
click at [407, 216] on div "with a Template" at bounding box center [410, 214] width 73 height 7
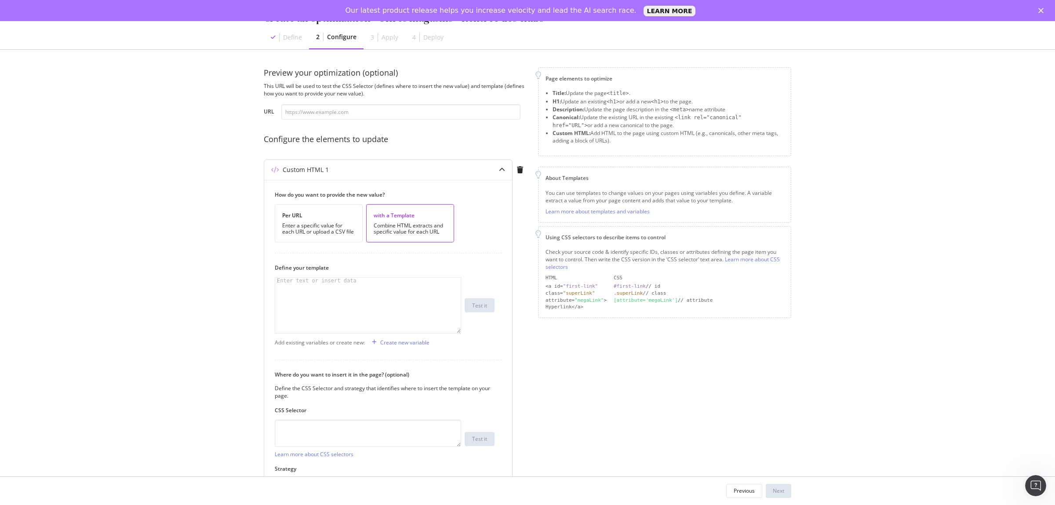
click at [350, 299] on div "modal" at bounding box center [367, 310] width 185 height 67
paste textarea "</div>"
type textarea "</div>"
click at [313, 434] on textarea "modal" at bounding box center [368, 432] width 186 height 27
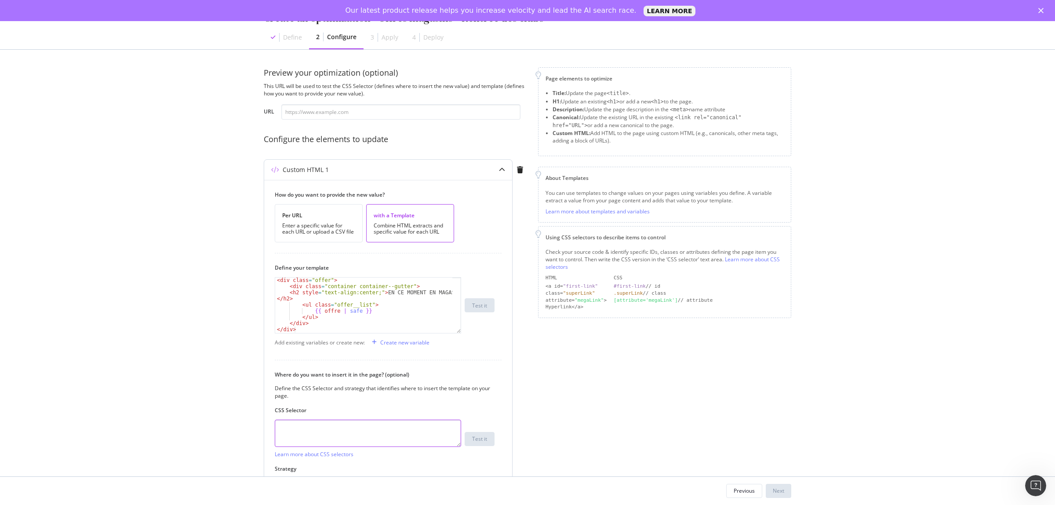
paste textarea "[DOMAIN_NAME]"
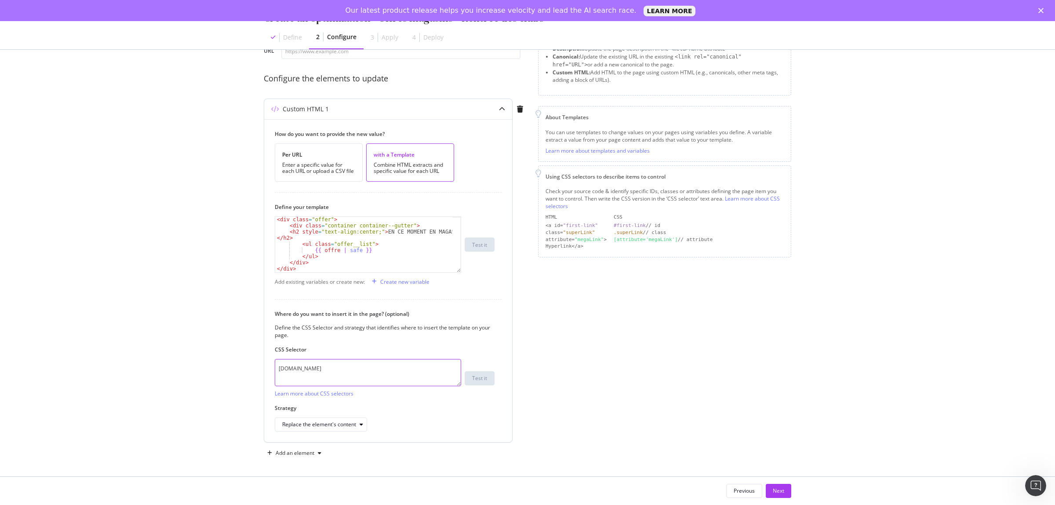
scroll to position [62, 0]
type textarea "[DOMAIN_NAME]"
click at [301, 430] on button "Replace the element's content" at bounding box center [321, 423] width 92 height 14
click at [326, 381] on div "After the element" at bounding box center [307, 378] width 43 height 7
click at [776, 492] on div "Next" at bounding box center [778, 490] width 11 height 7
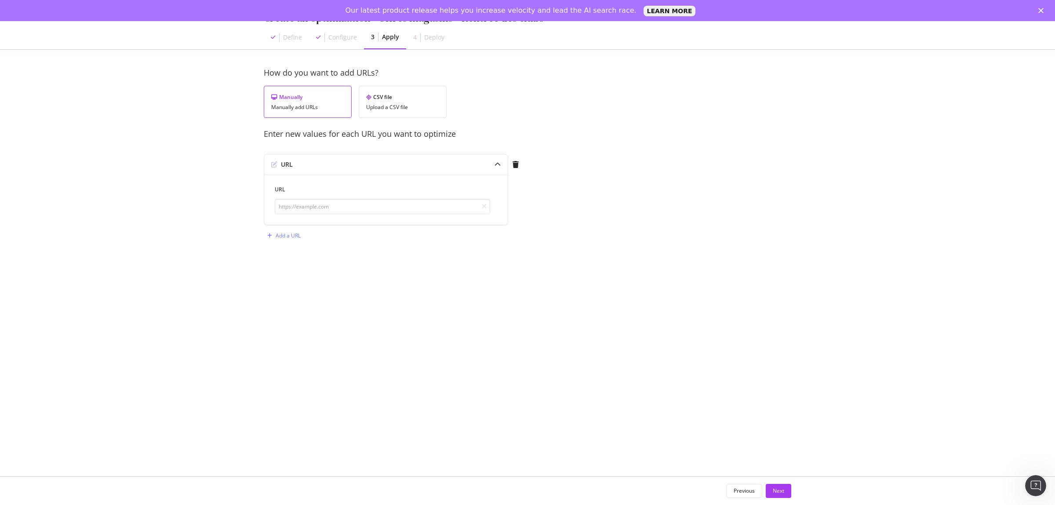
scroll to position [0, 0]
click at [389, 99] on div "CSV file" at bounding box center [402, 96] width 73 height 7
click at [299, 167] on div "Upload .CSV file" at bounding box center [295, 164] width 39 height 7
click at [781, 491] on div "Next" at bounding box center [778, 490] width 11 height 7
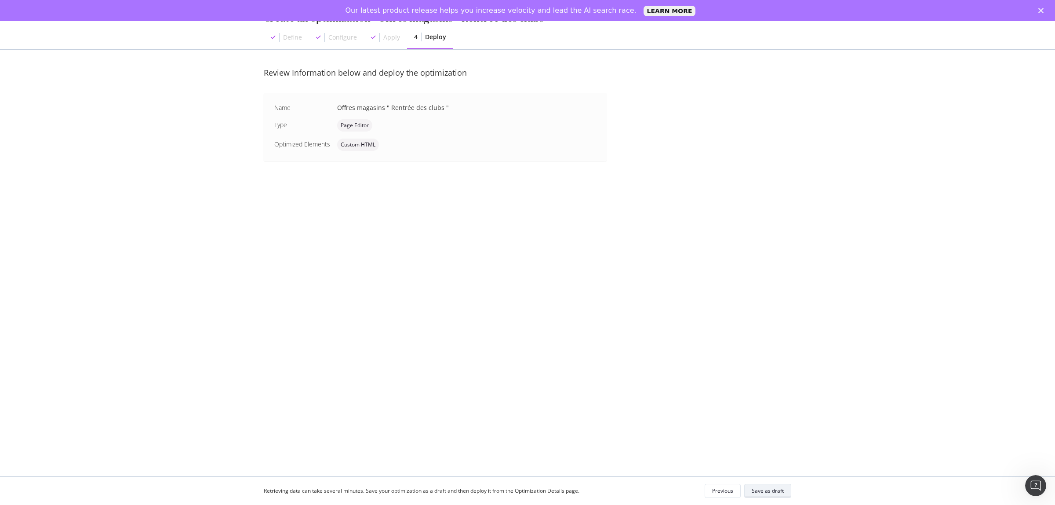
click at [763, 488] on div "Save as draft" at bounding box center [768, 490] width 32 height 7
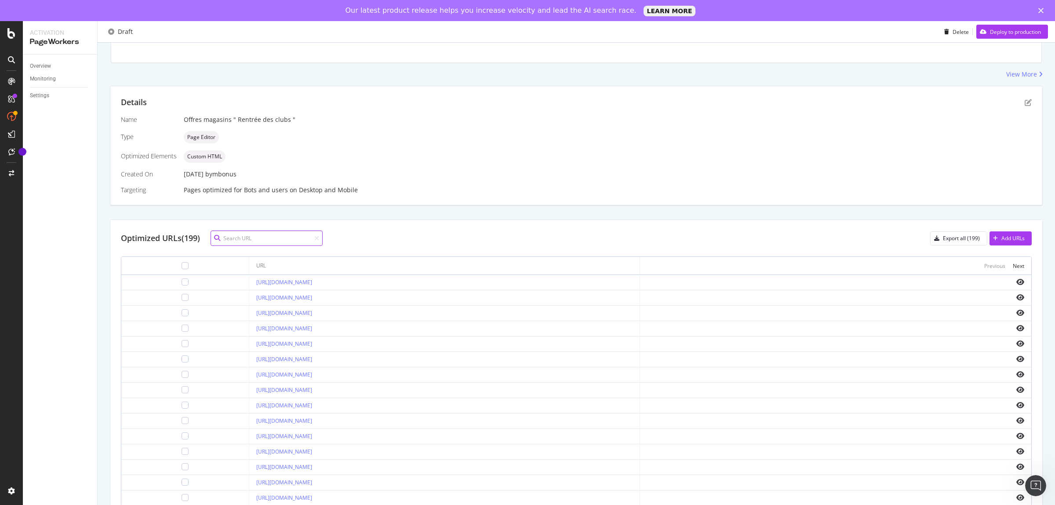
scroll to position [156, 0]
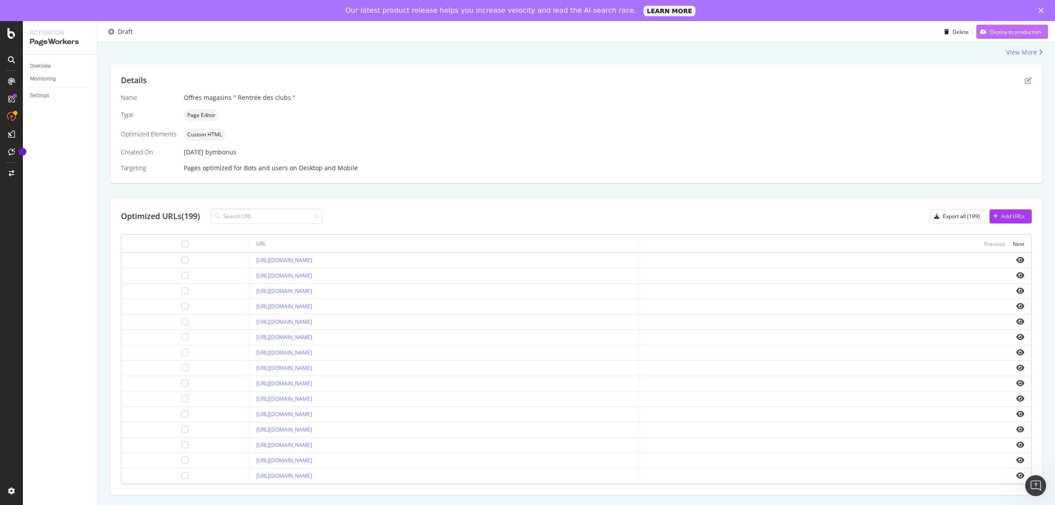
click at [990, 35] on div "Deploy to production" at bounding box center [1015, 31] width 51 height 7
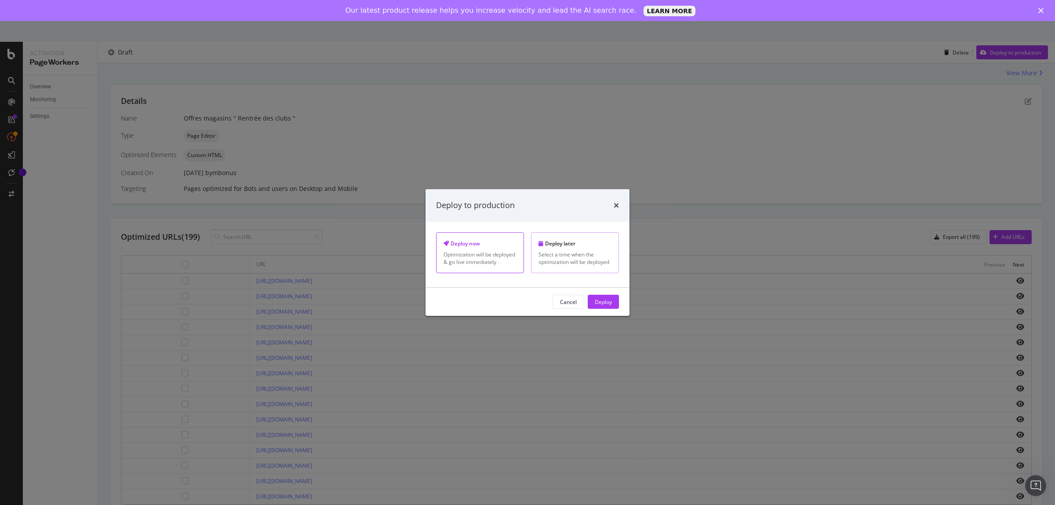
click at [593, 259] on div "Select a time when the optimization will be deployed" at bounding box center [574, 258] width 73 height 15
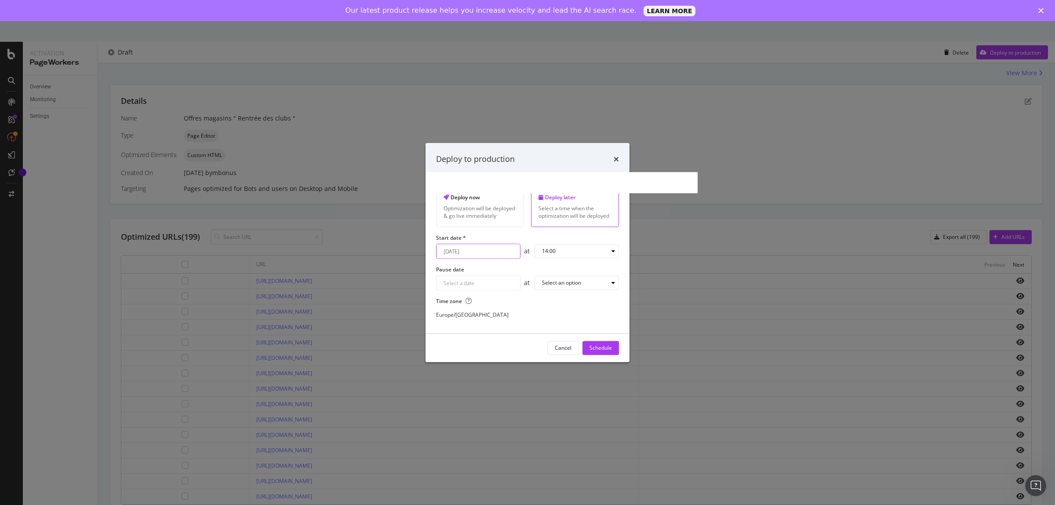
click at [501, 255] on div "August 13th 2025 Navigate forward to interact with the calendar and select a da…" at bounding box center [478, 250] width 84 height 15
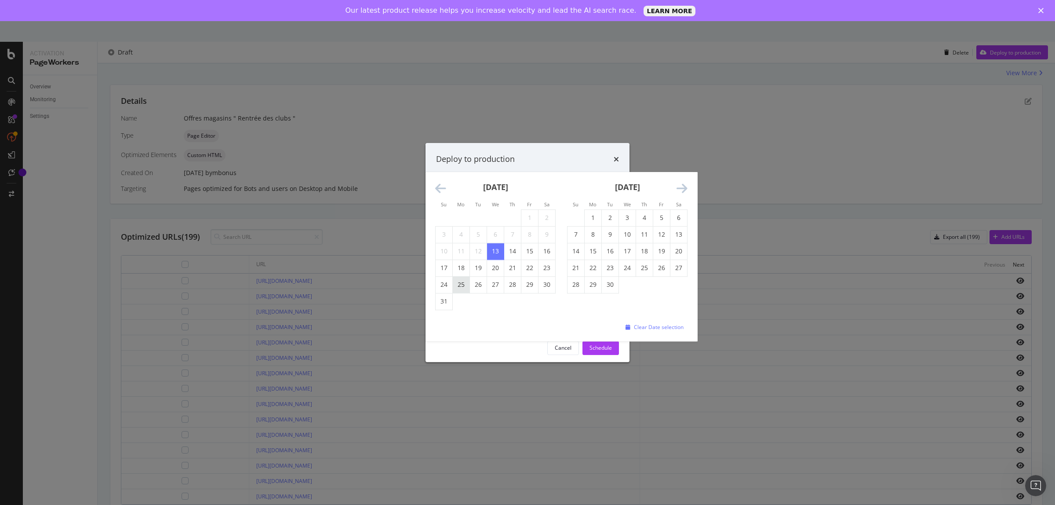
click at [462, 278] on td "25" at bounding box center [461, 284] width 17 height 17
type input "August 25th 2025"
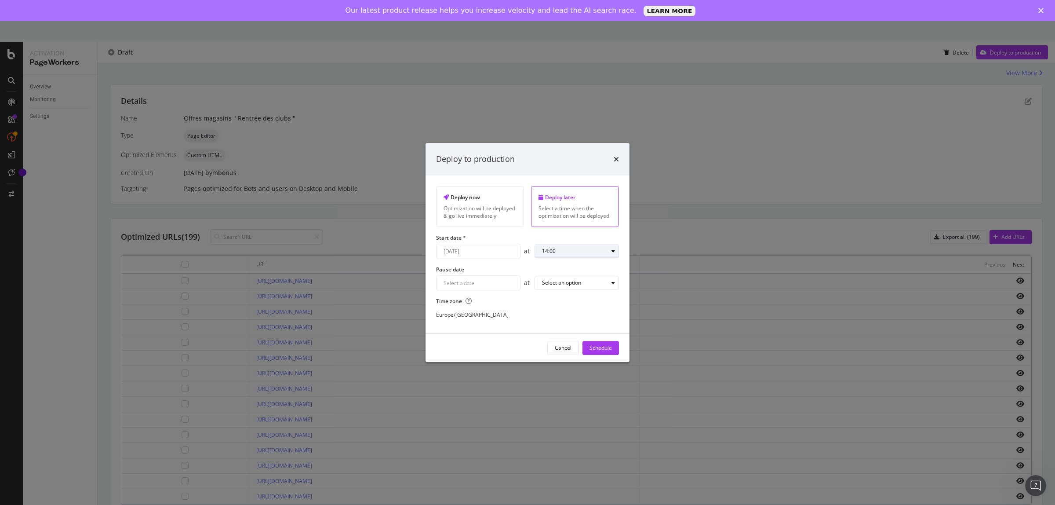
click at [597, 254] on div "14:00" at bounding box center [575, 250] width 66 height 5
click at [556, 343] on div "09:00" at bounding box center [552, 345] width 14 height 7
click at [610, 351] on div "Schedule" at bounding box center [600, 347] width 22 height 7
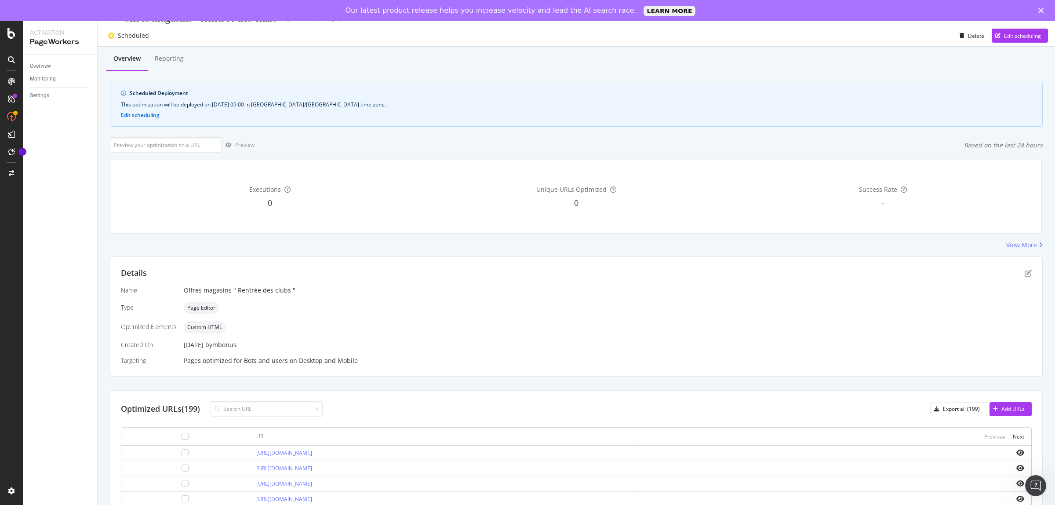
scroll to position [156, 0]
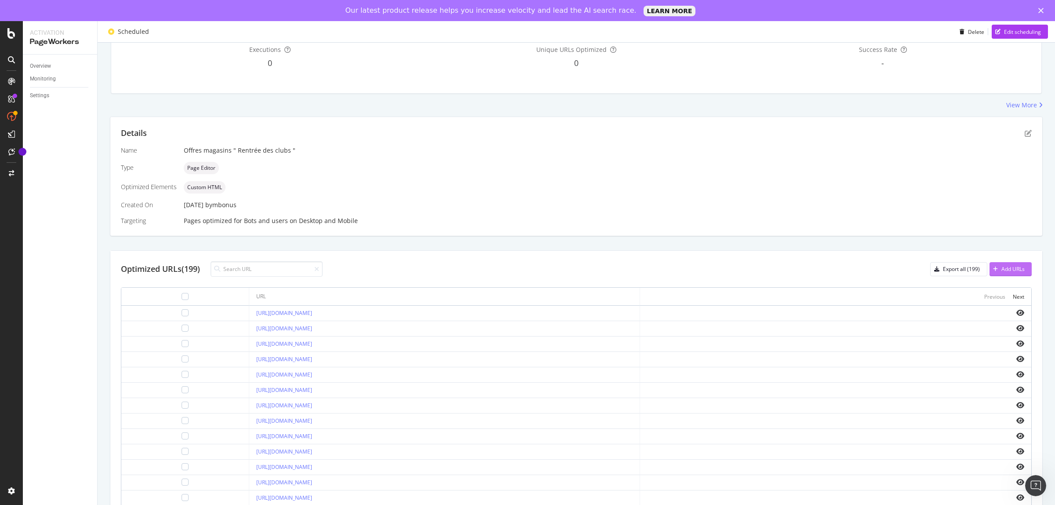
click at [1001, 269] on div "Add URLs" at bounding box center [1012, 268] width 23 height 7
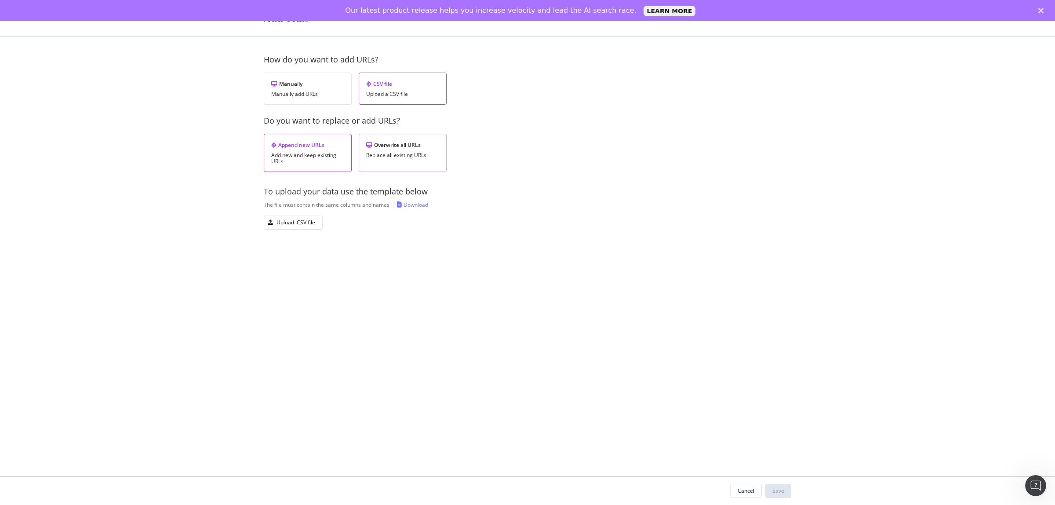
click at [398, 150] on div "Overwrite all URLs Replace all existing URLs" at bounding box center [403, 153] width 88 height 38
click at [295, 222] on div "Upload .CSV file" at bounding box center [295, 221] width 39 height 7
click at [781, 490] on div "Save" at bounding box center [778, 490] width 12 height 7
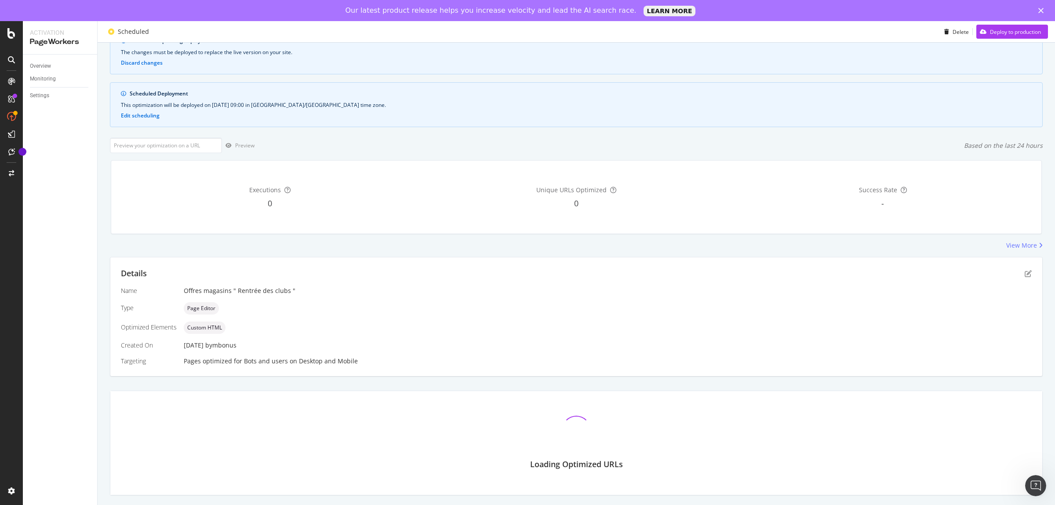
scroll to position [210, 0]
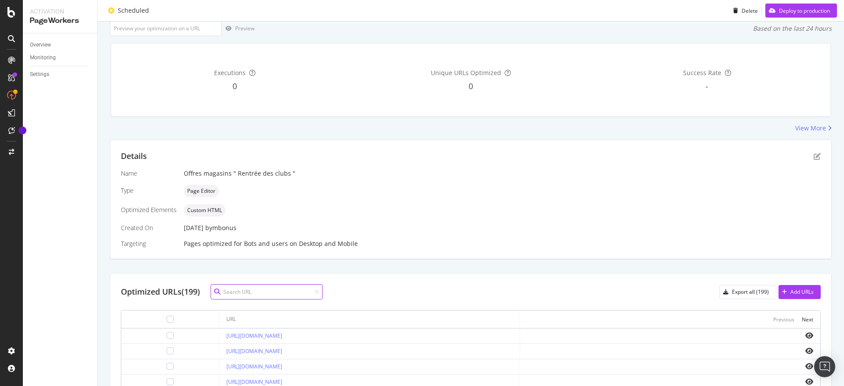
scroll to position [165, 0]
